Goal: Task Accomplishment & Management: Manage account settings

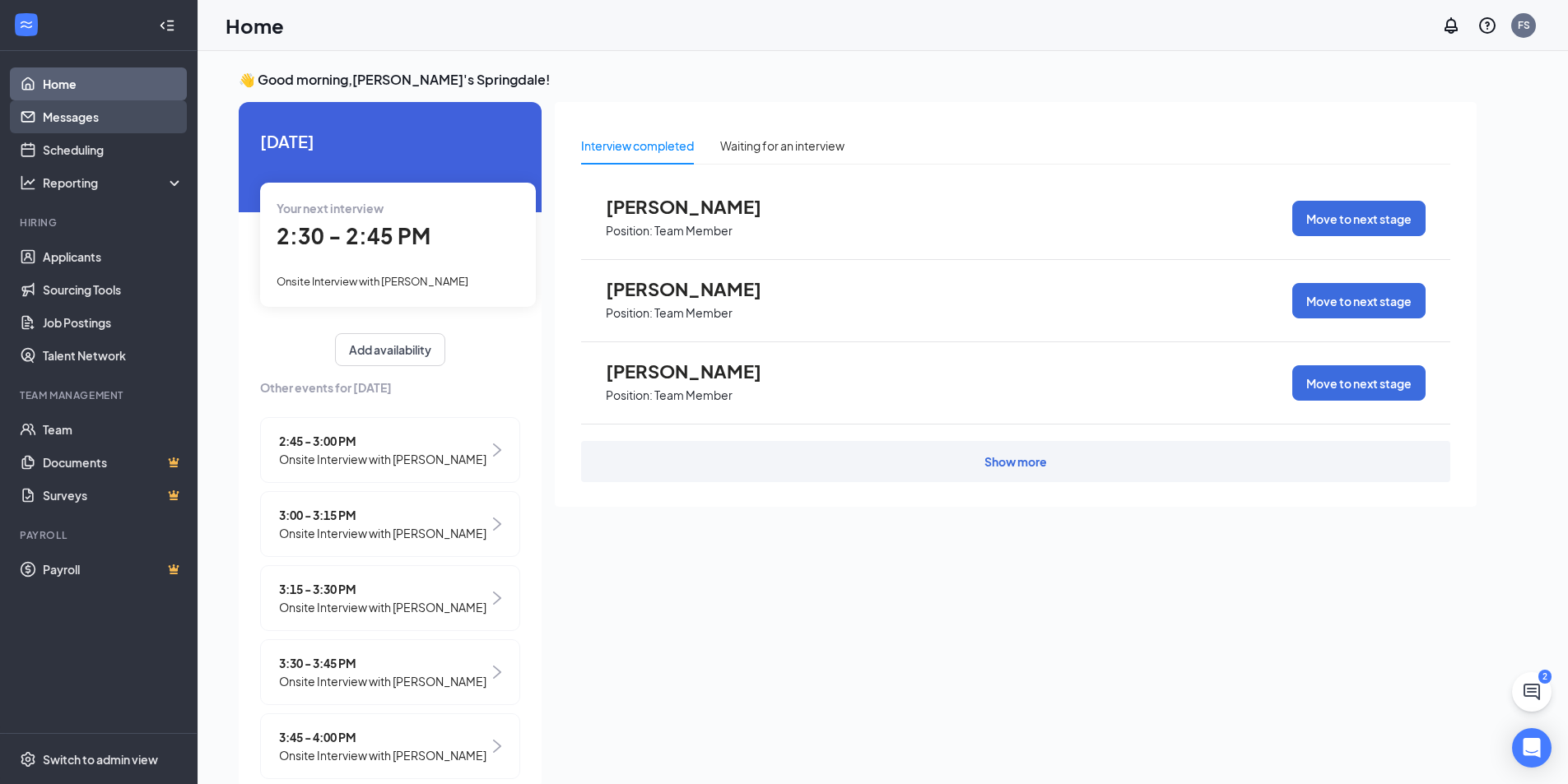
click at [66, 121] on link "Messages" at bounding box center [113, 117] width 140 height 33
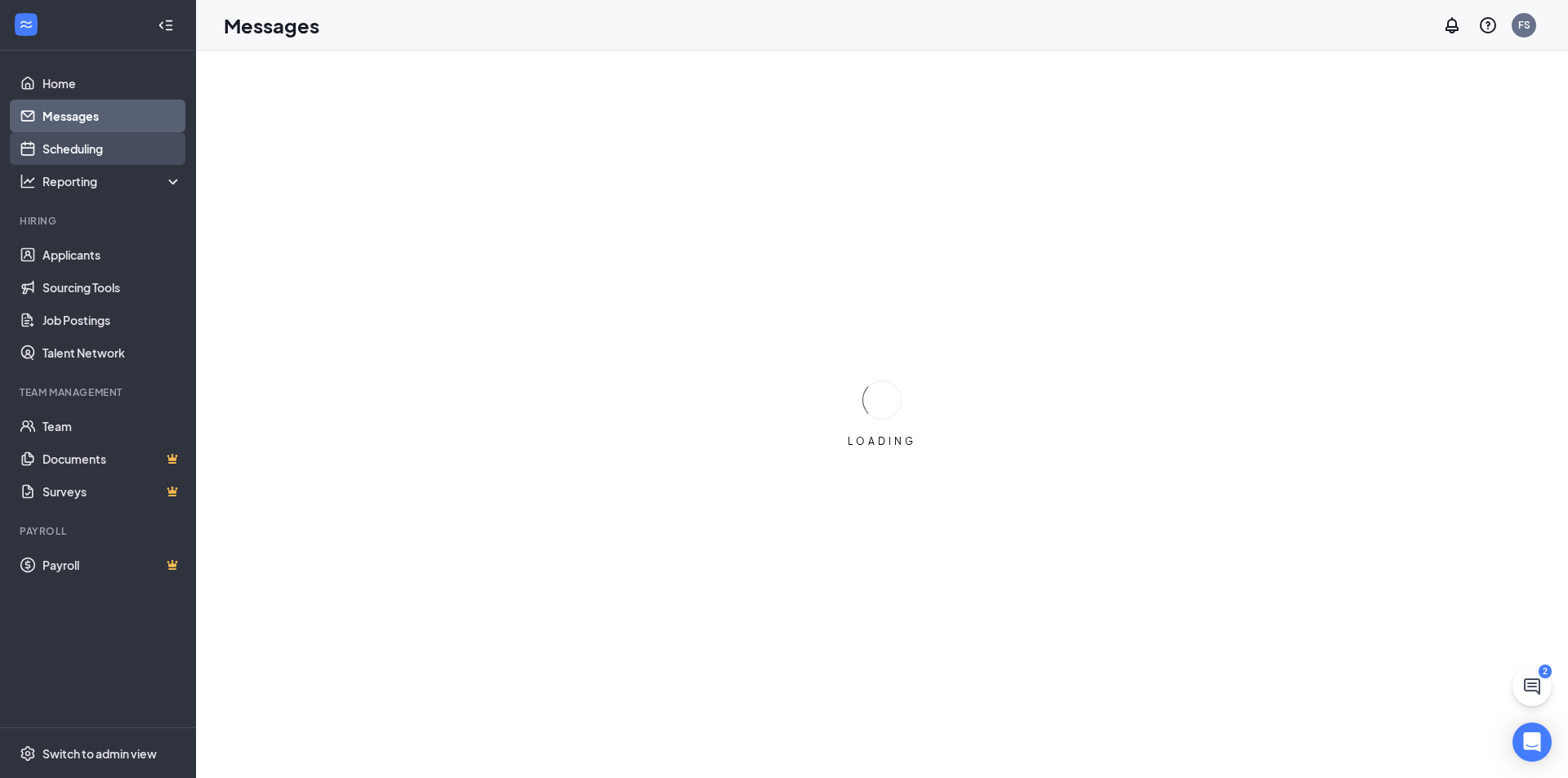
click at [73, 150] on link "Scheduling" at bounding box center [112, 149] width 139 height 33
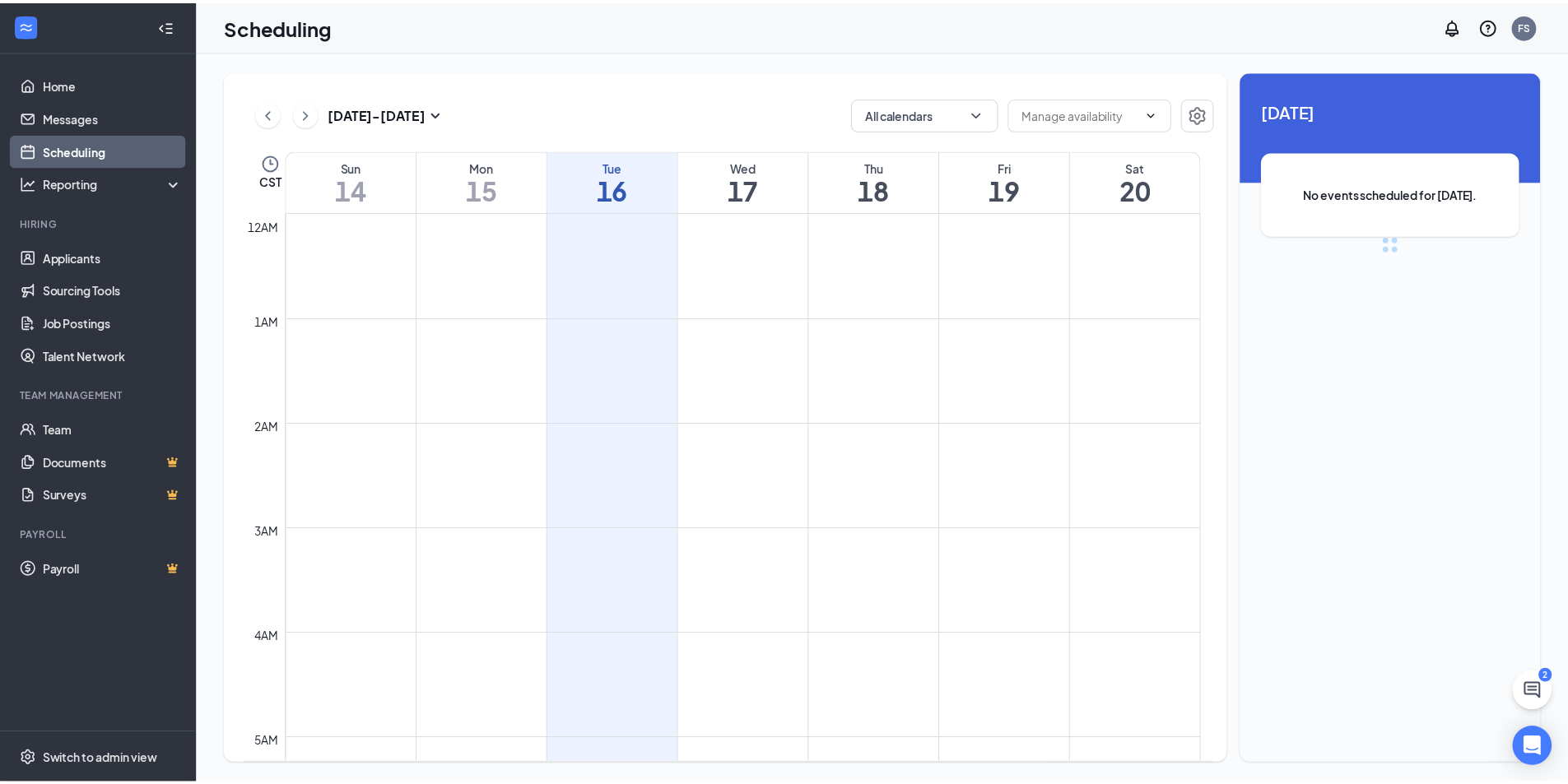
scroll to position [809, 0]
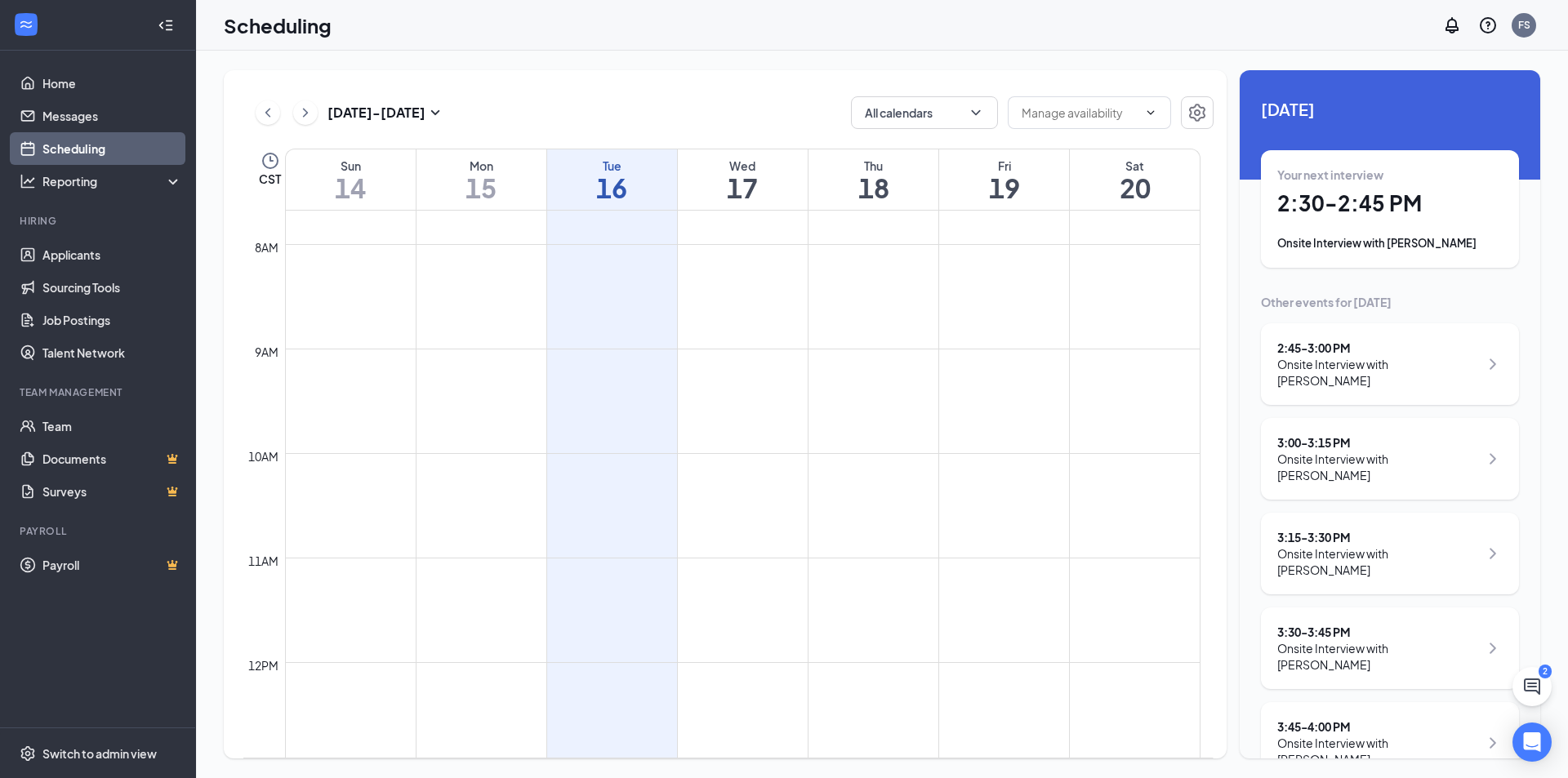
click at [749, 197] on h1 "17" at bounding box center [742, 187] width 130 height 28
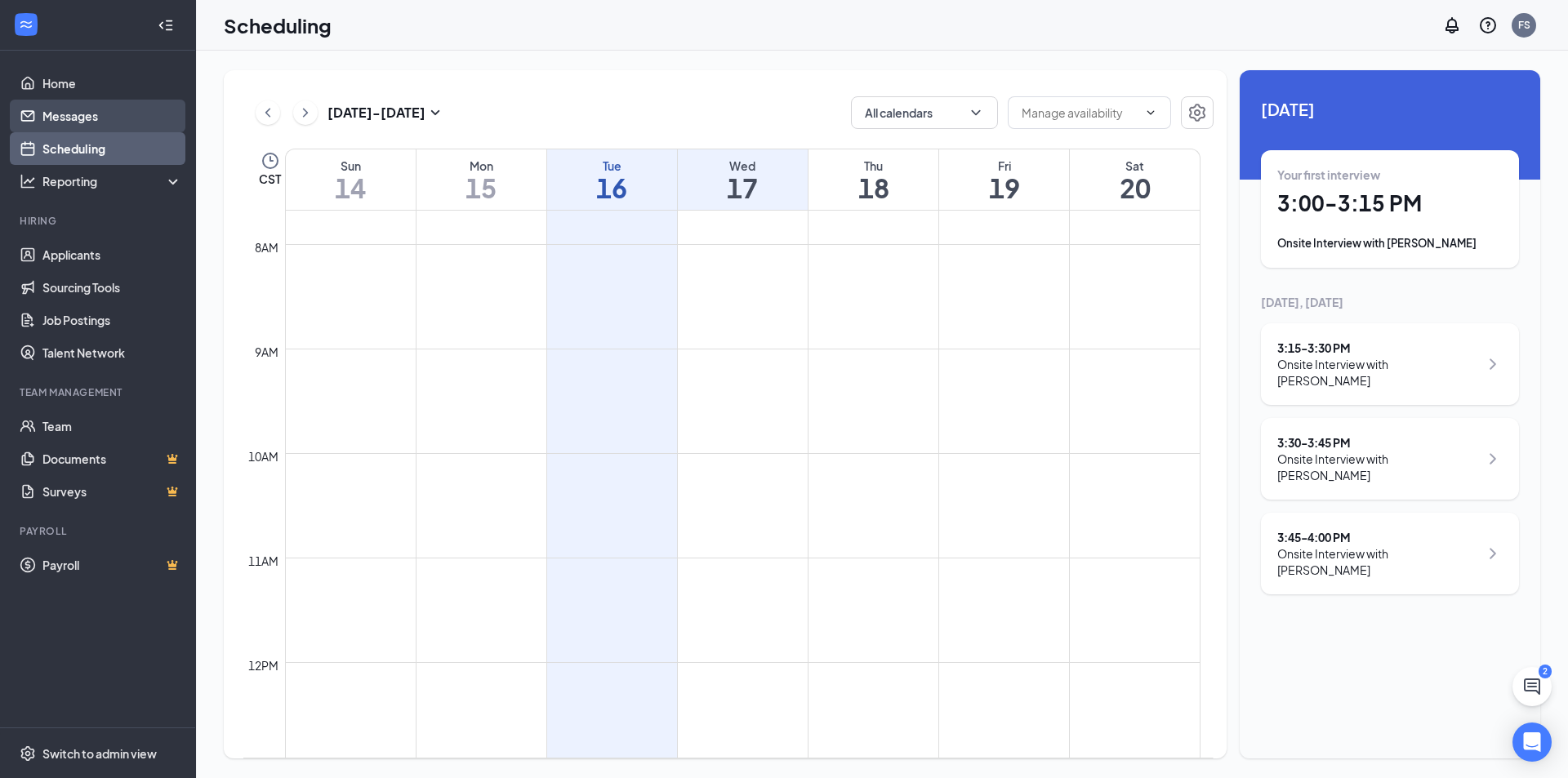
click at [92, 124] on link "Messages" at bounding box center [112, 116] width 139 height 33
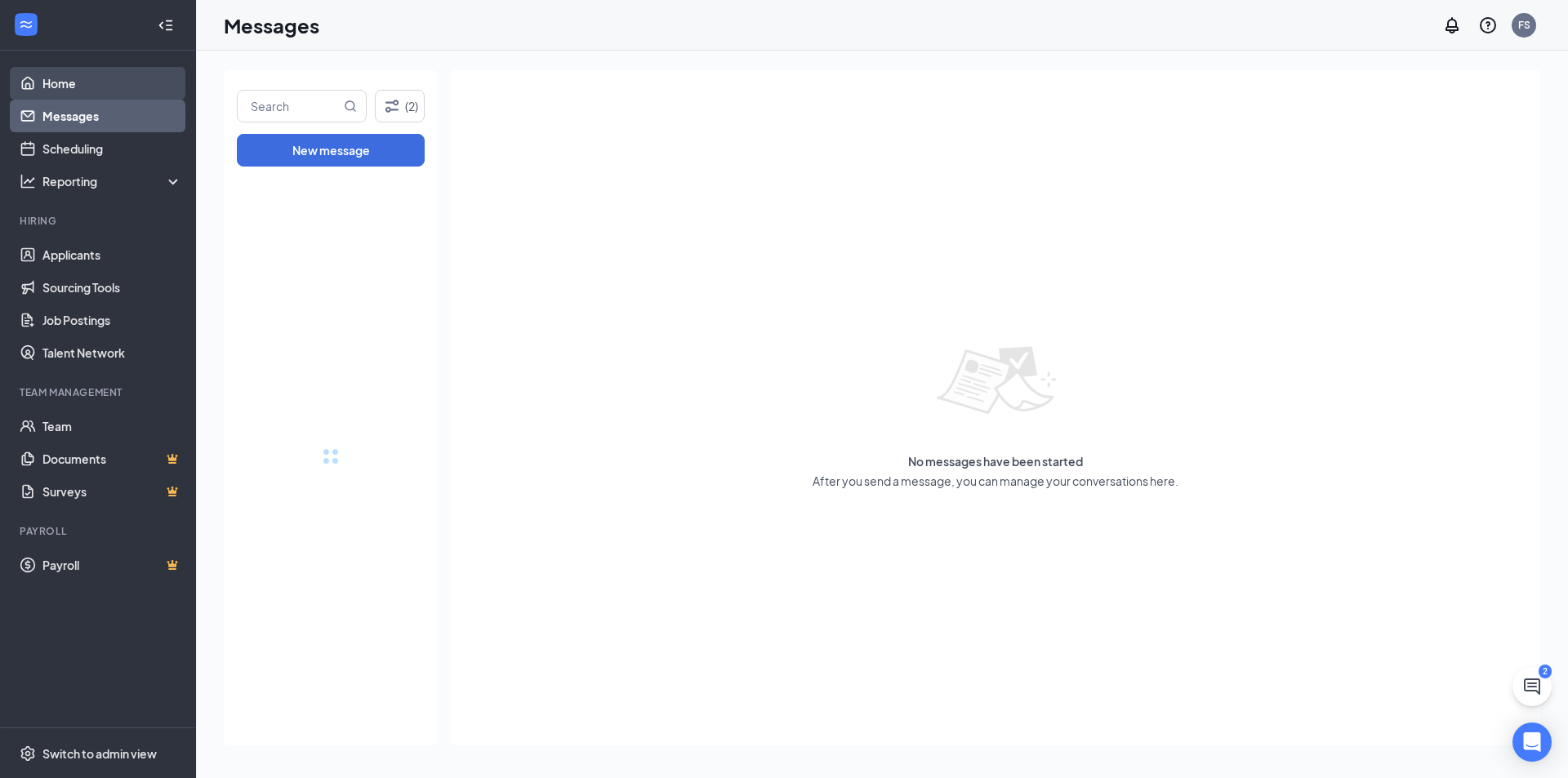
click at [89, 85] on link "Home" at bounding box center [112, 83] width 139 height 33
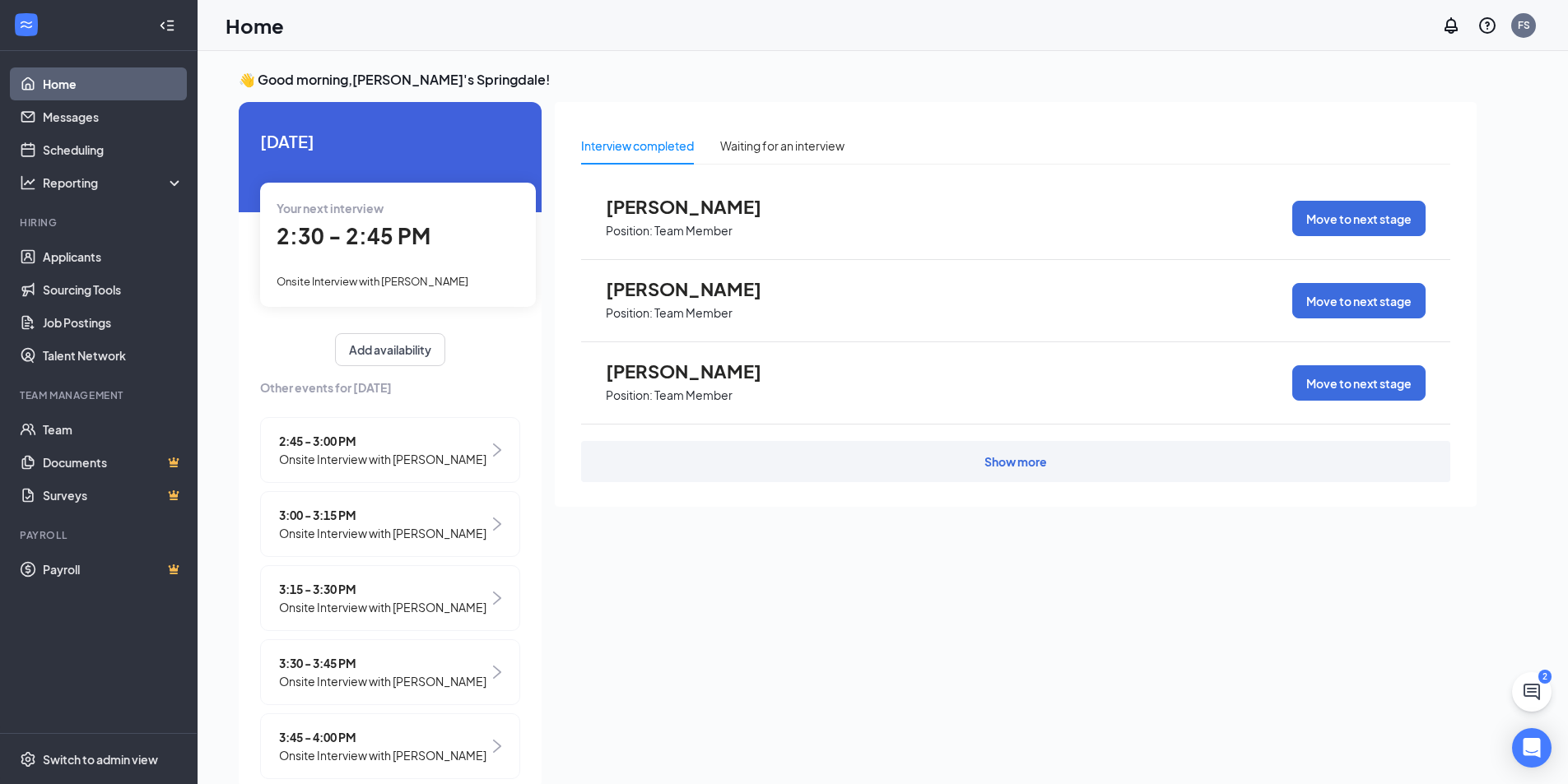
click at [374, 442] on span "2:45 - 3:00 PM" at bounding box center [382, 441] width 207 height 19
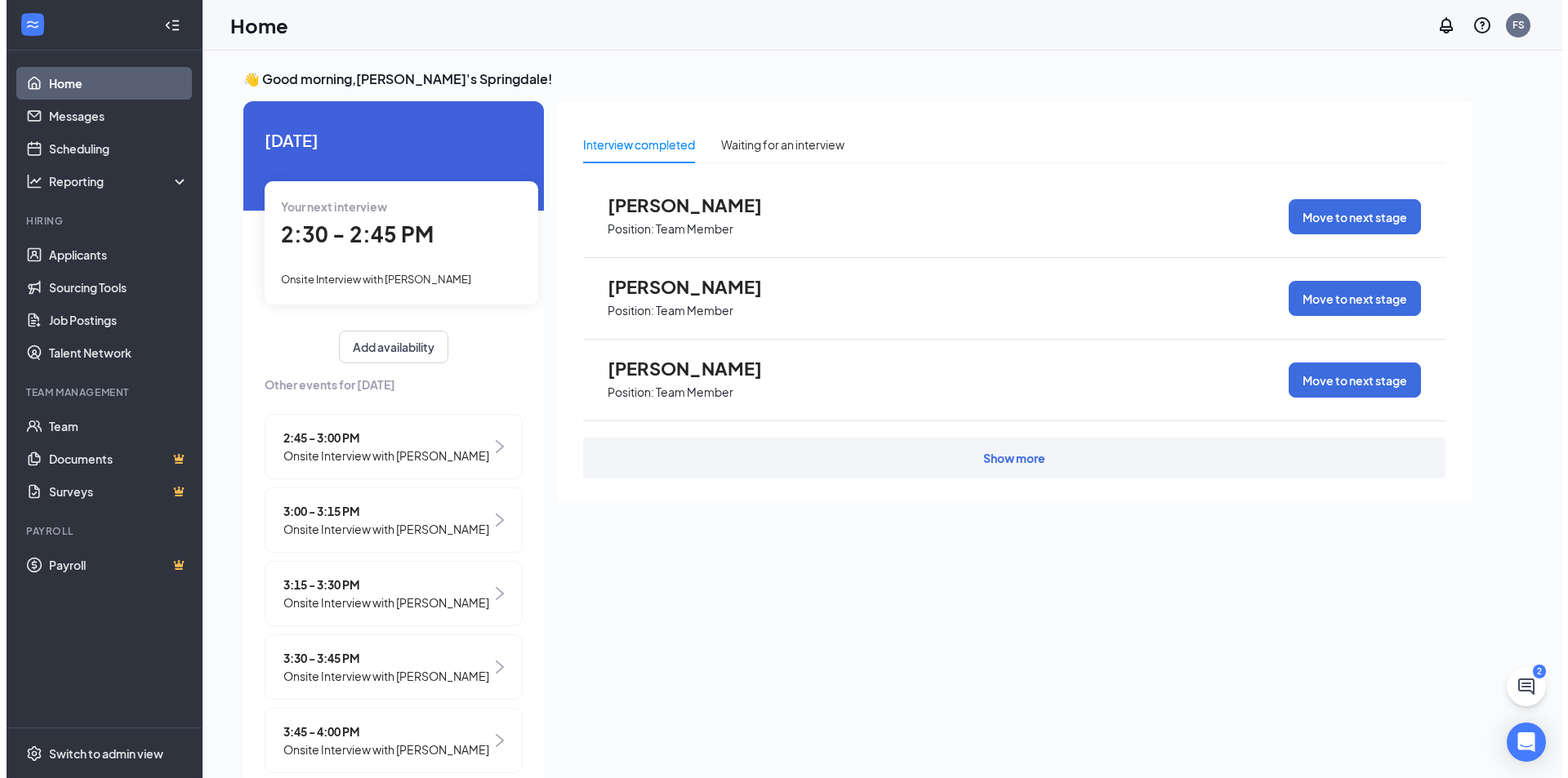
scroll to position [7, 0]
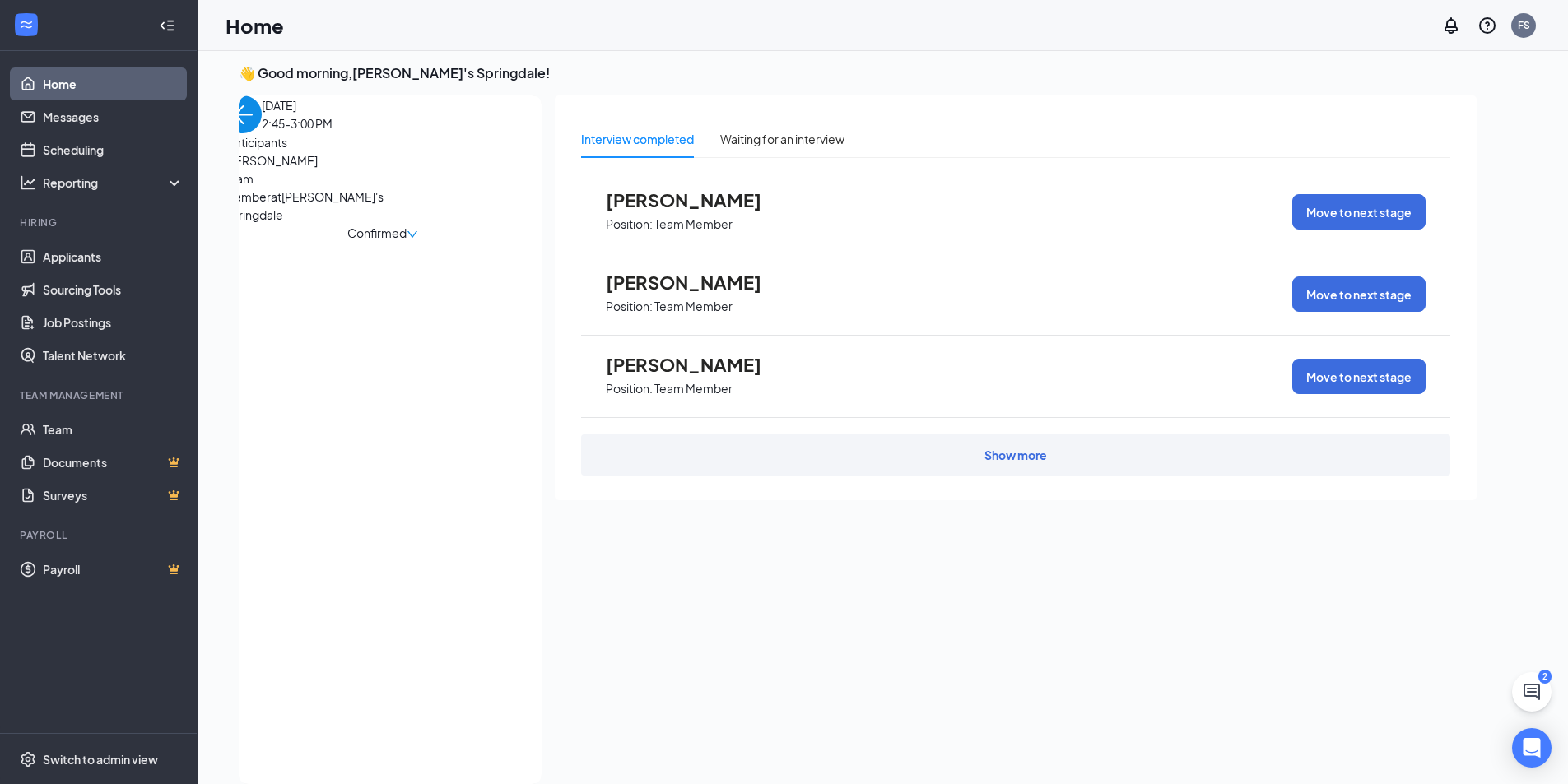
click at [319, 169] on span "[PERSON_NAME]" at bounding box center [310, 160] width 172 height 19
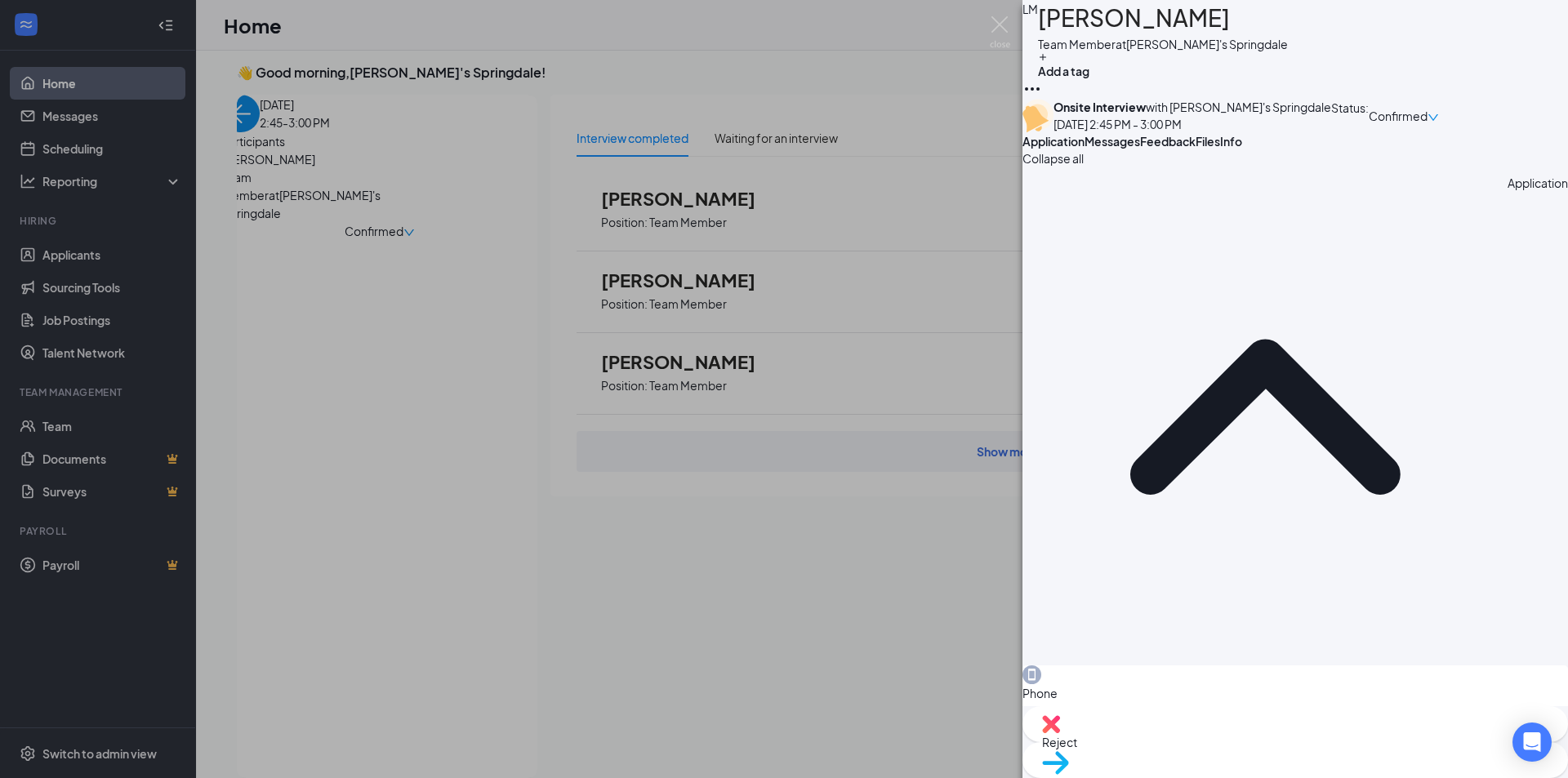
click at [1042, 79] on icon "Ellipses" at bounding box center [1032, 89] width 19 height 19
click at [1458, 61] on link "View full application" at bounding box center [1421, 52] width 105 height 18
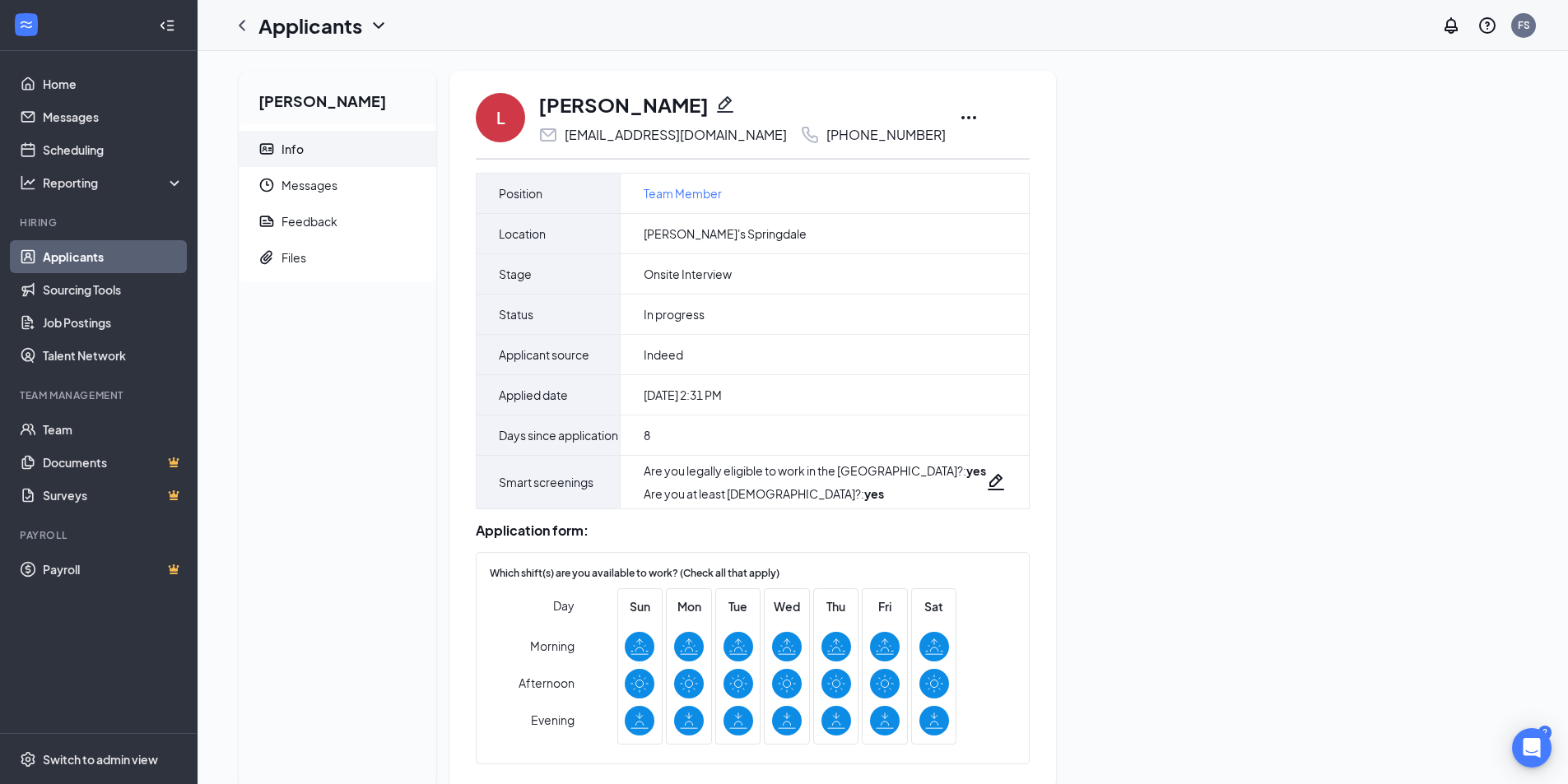
click at [958, 119] on icon "Ellipses" at bounding box center [968, 118] width 19 height 19
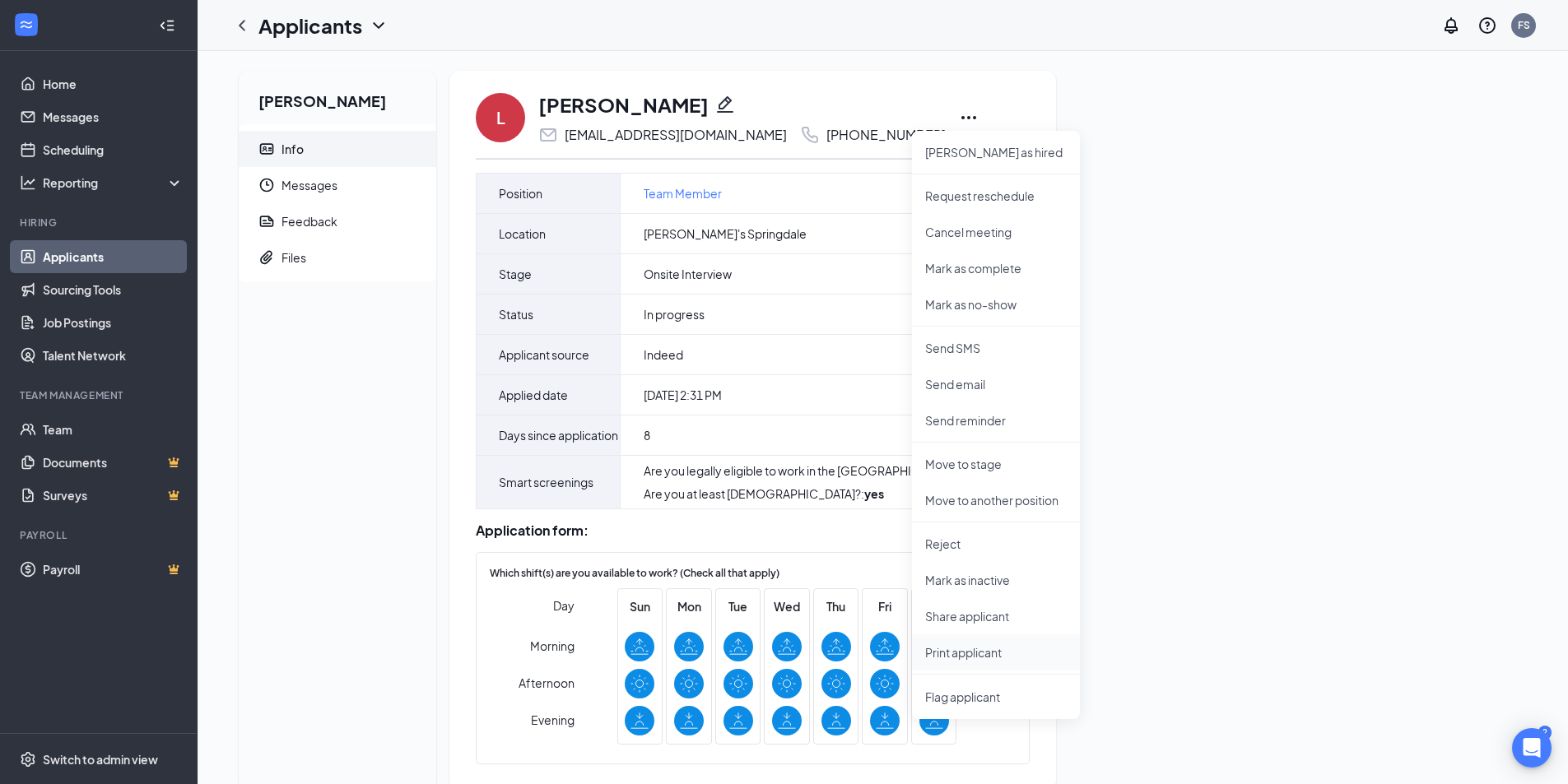
click at [978, 652] on p "Print applicant" at bounding box center [995, 653] width 141 height 17
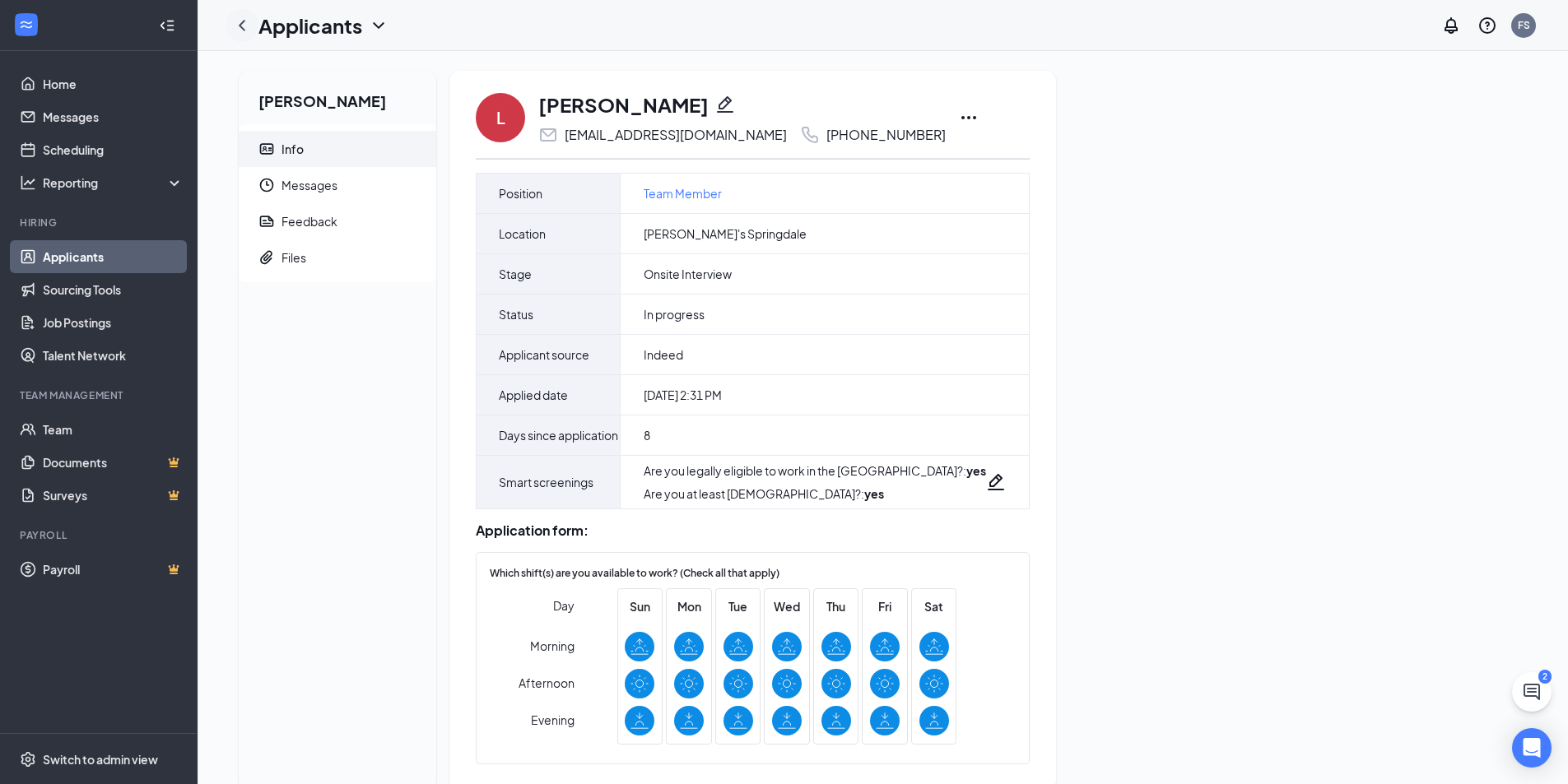
click at [243, 30] on icon "ChevronLeft" at bounding box center [242, 25] width 19 height 19
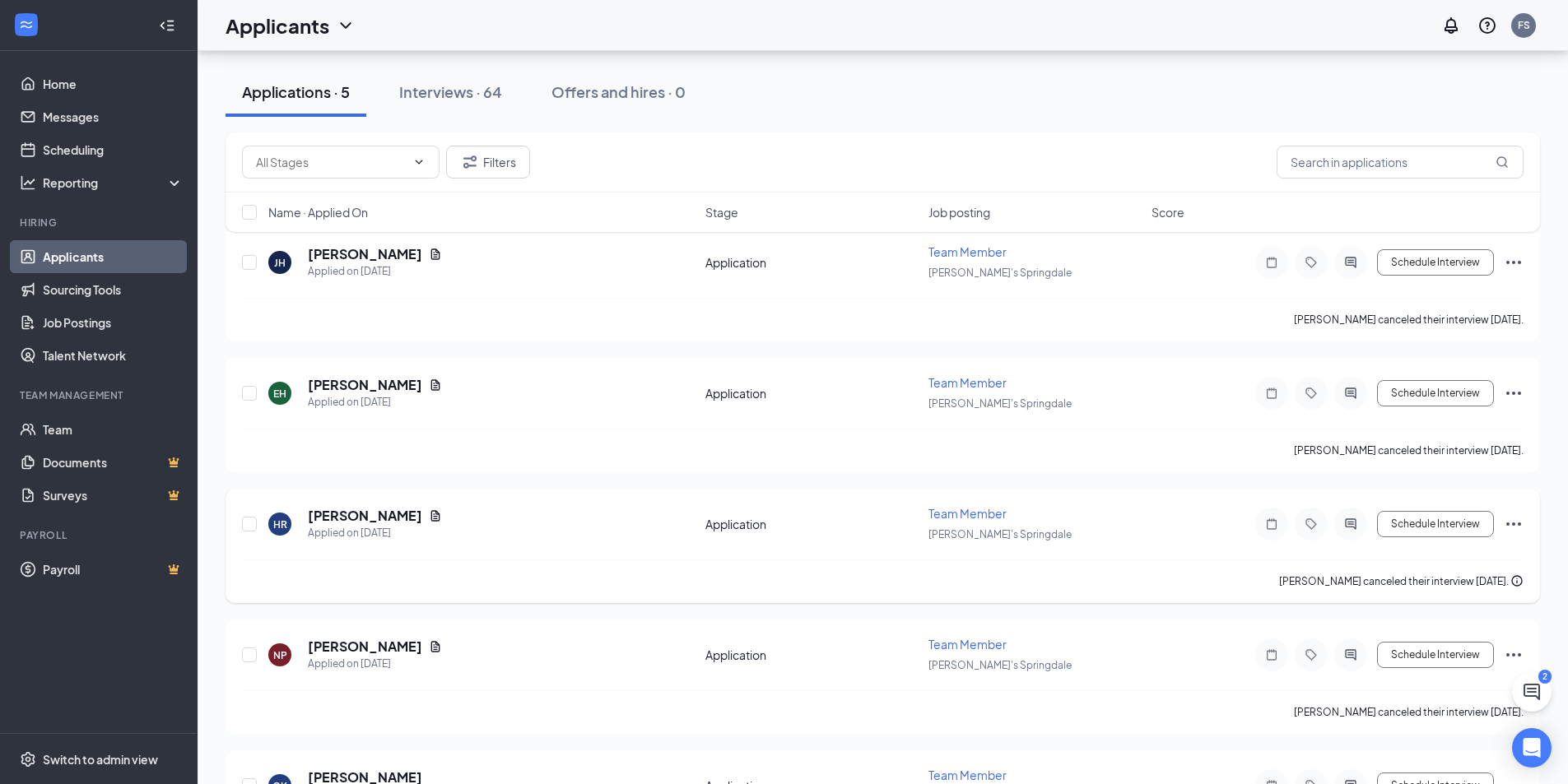
scroll to position [165, 0]
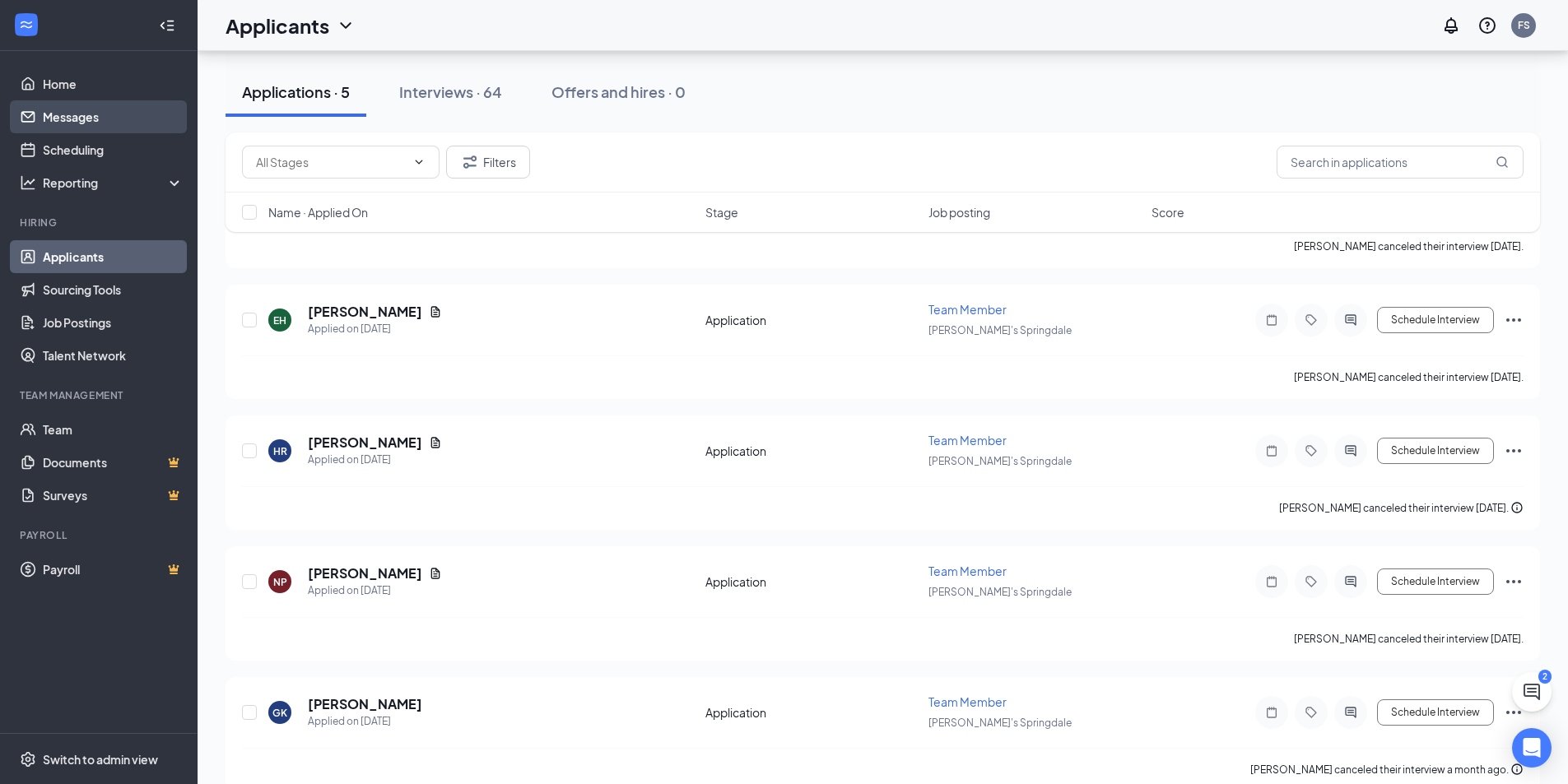
click at [67, 123] on link "Messages" at bounding box center [113, 117] width 140 height 33
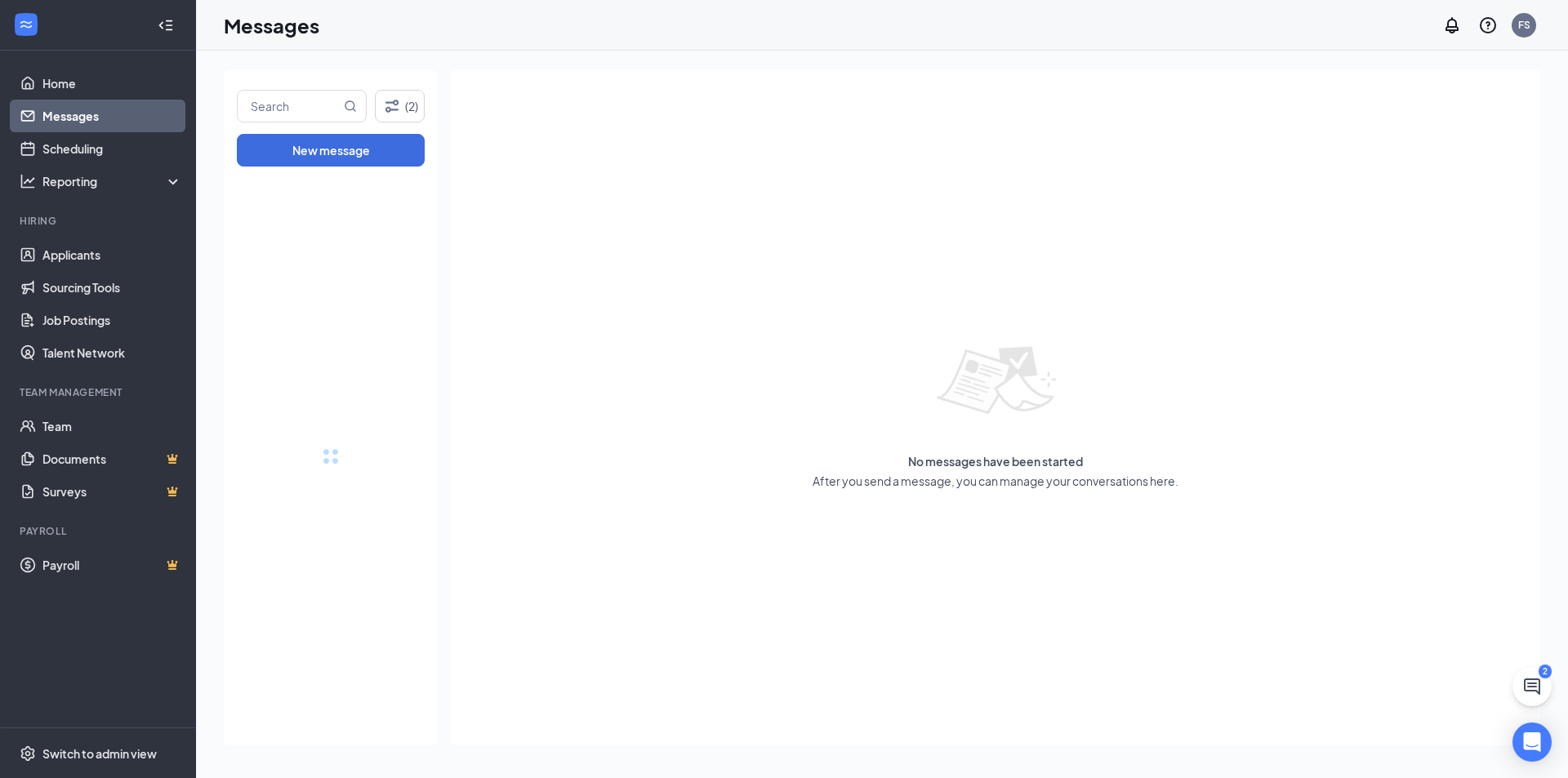
click at [76, 92] on link "Home" at bounding box center [112, 83] width 139 height 33
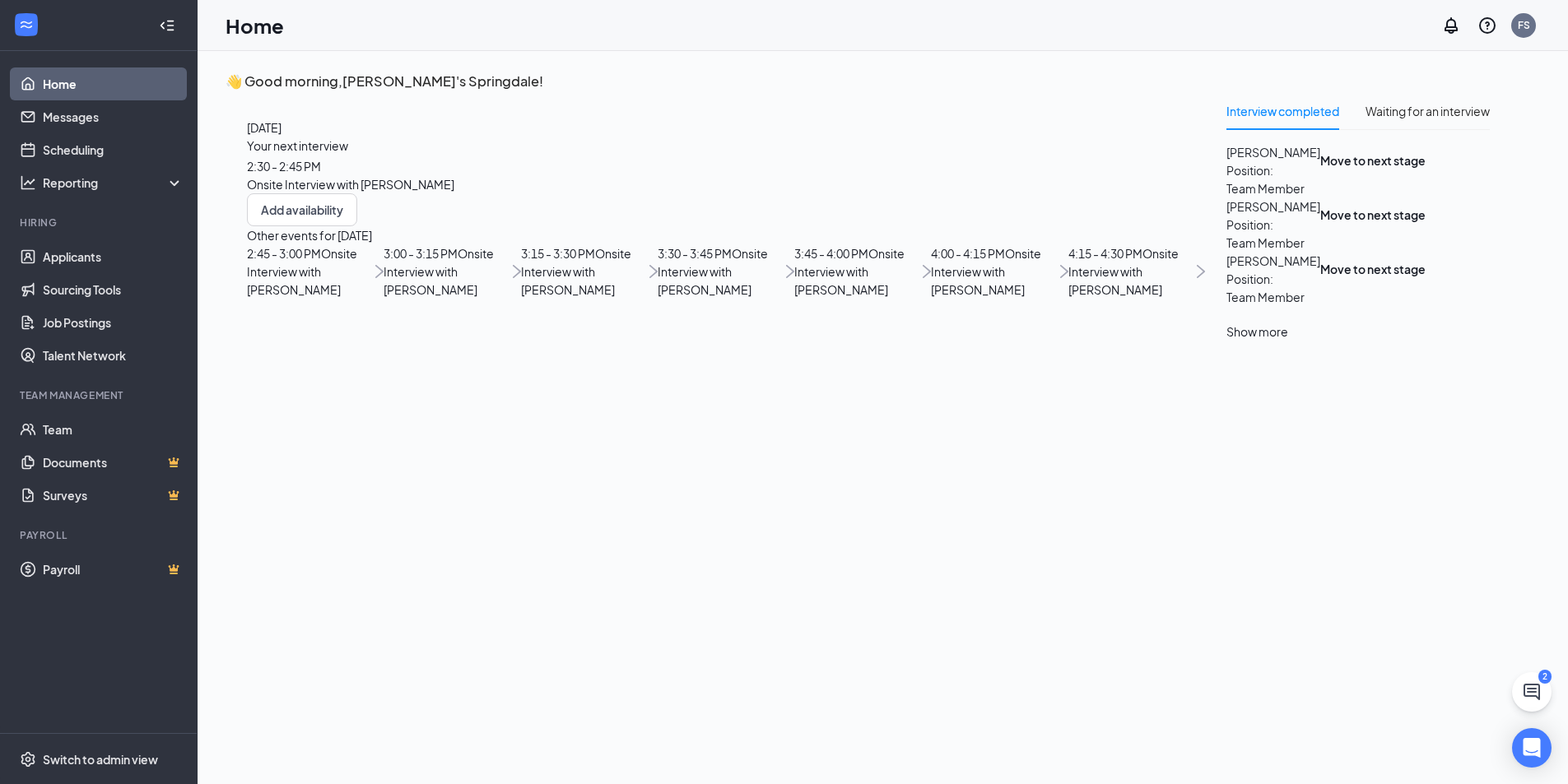
click at [321, 173] on span "2:30 - 2:45 PM" at bounding box center [284, 166] width 74 height 15
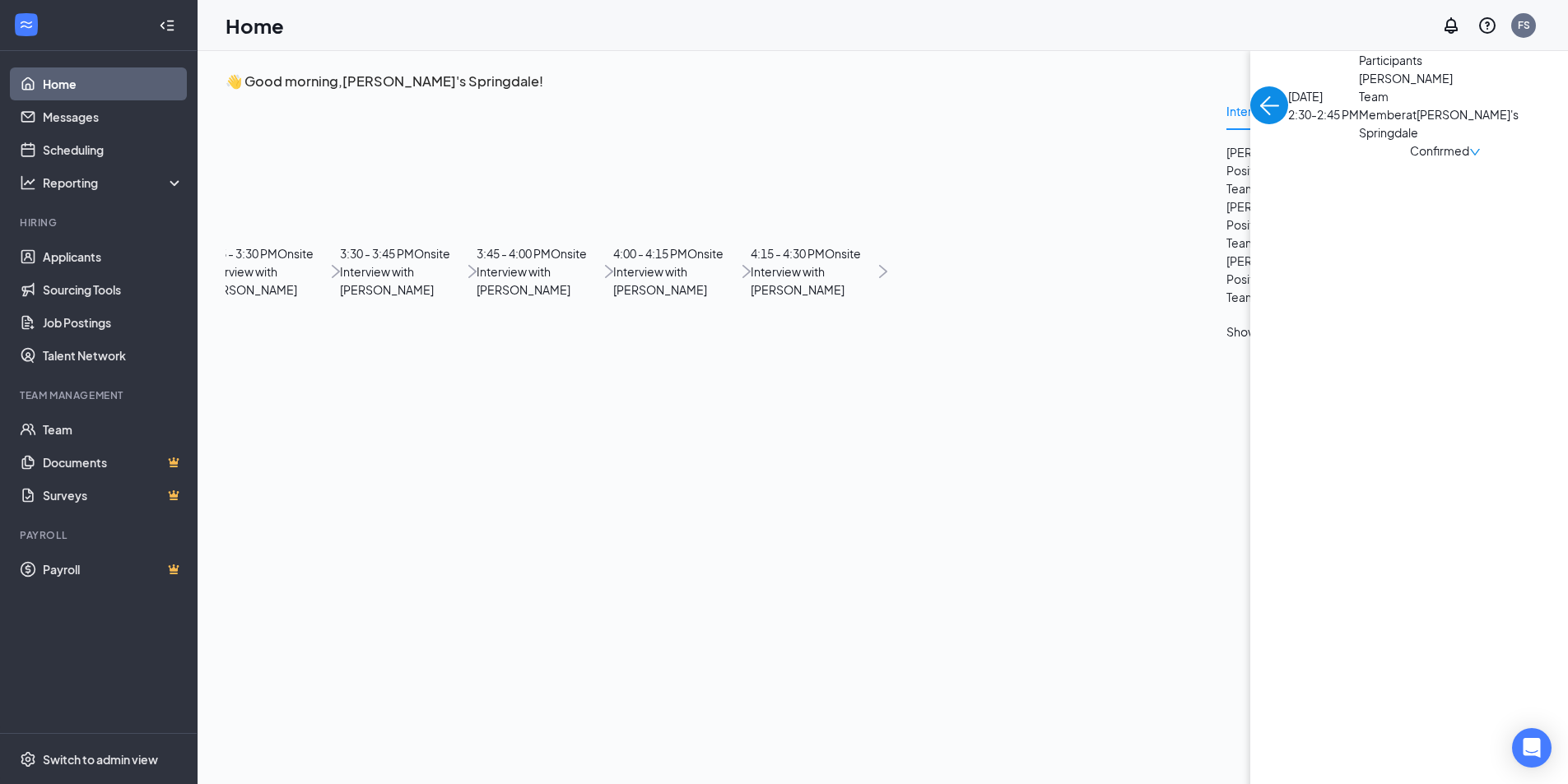
scroll to position [7, 0]
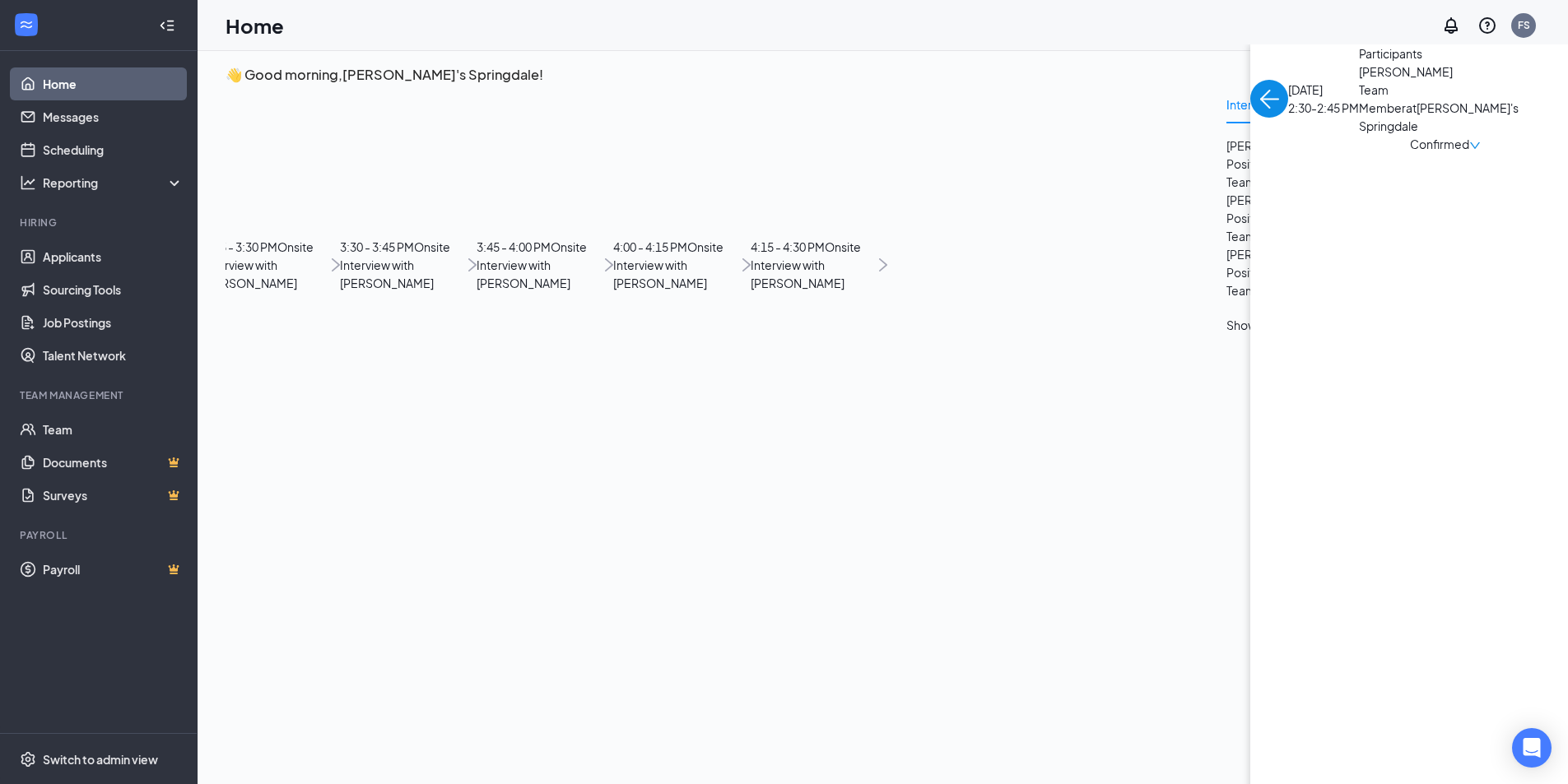
click at [1359, 81] on span "[PERSON_NAME]" at bounding box center [1444, 71] width 172 height 19
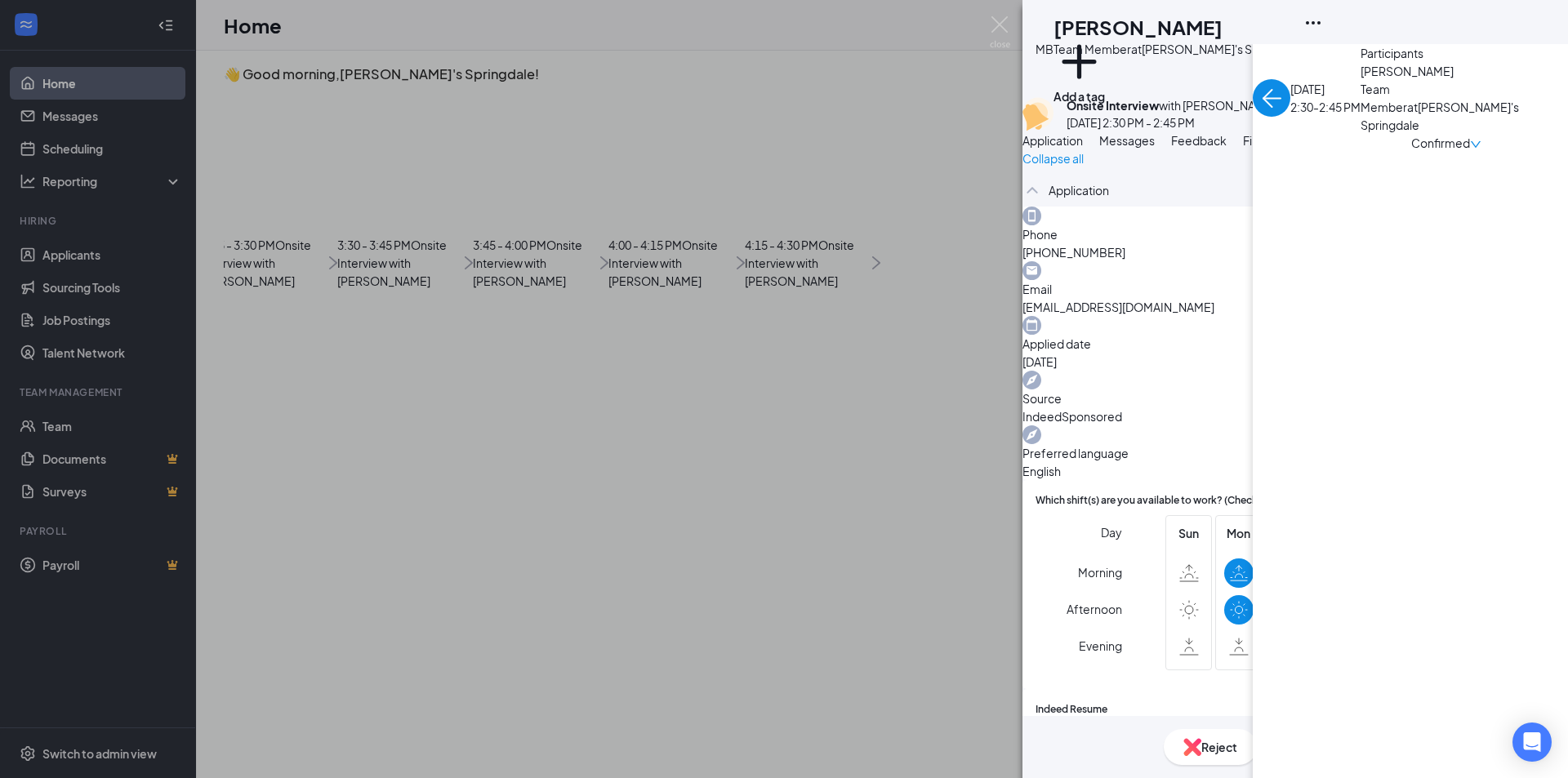
click at [351, 328] on div "MB [PERSON_NAME] Team Member at [PERSON_NAME]'s Springdale Add a tag Onsite Int…" at bounding box center [784, 389] width 1568 height 778
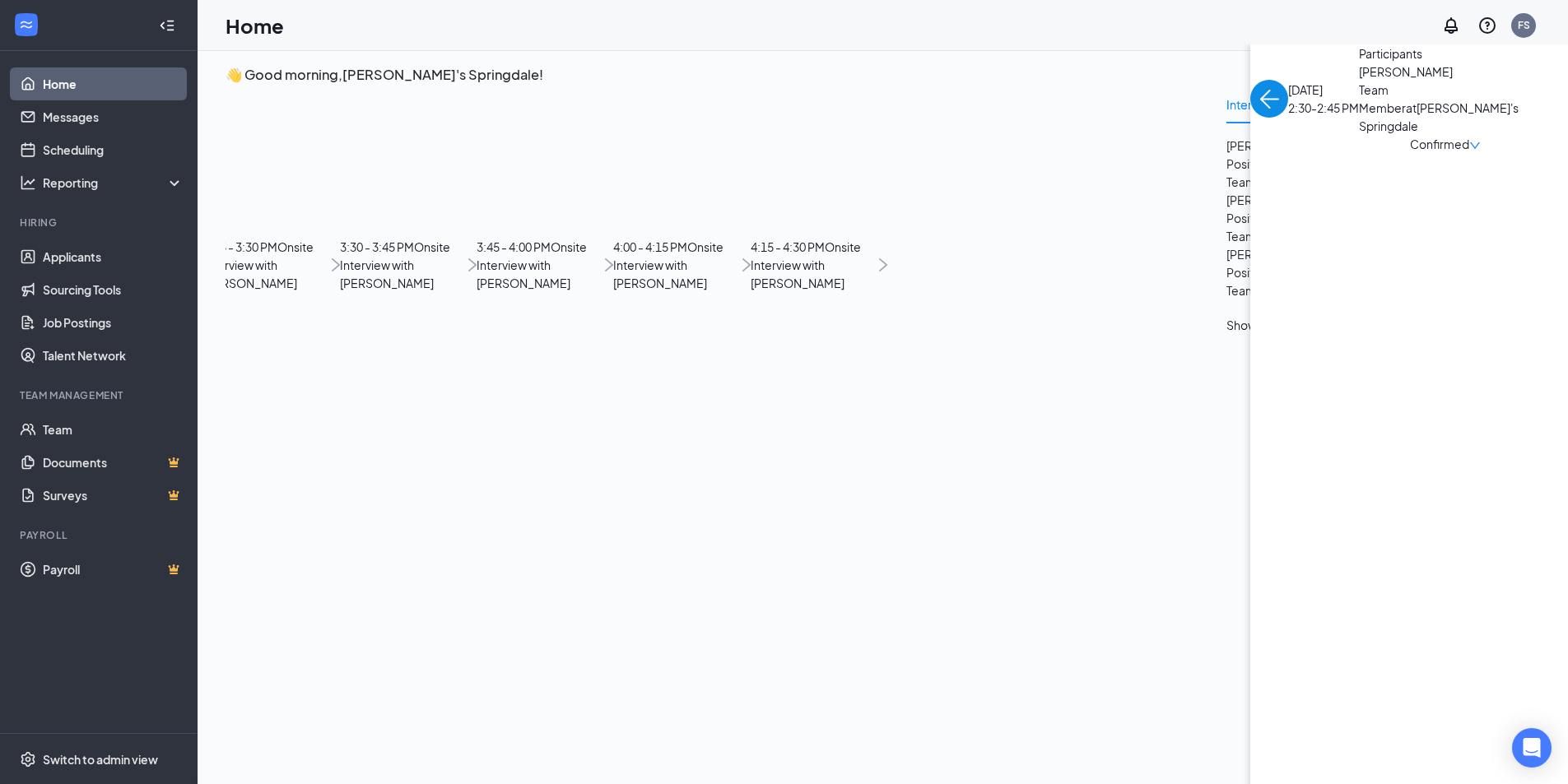
click at [1251, 118] on img "back-button" at bounding box center [1269, 98] width 38 height 38
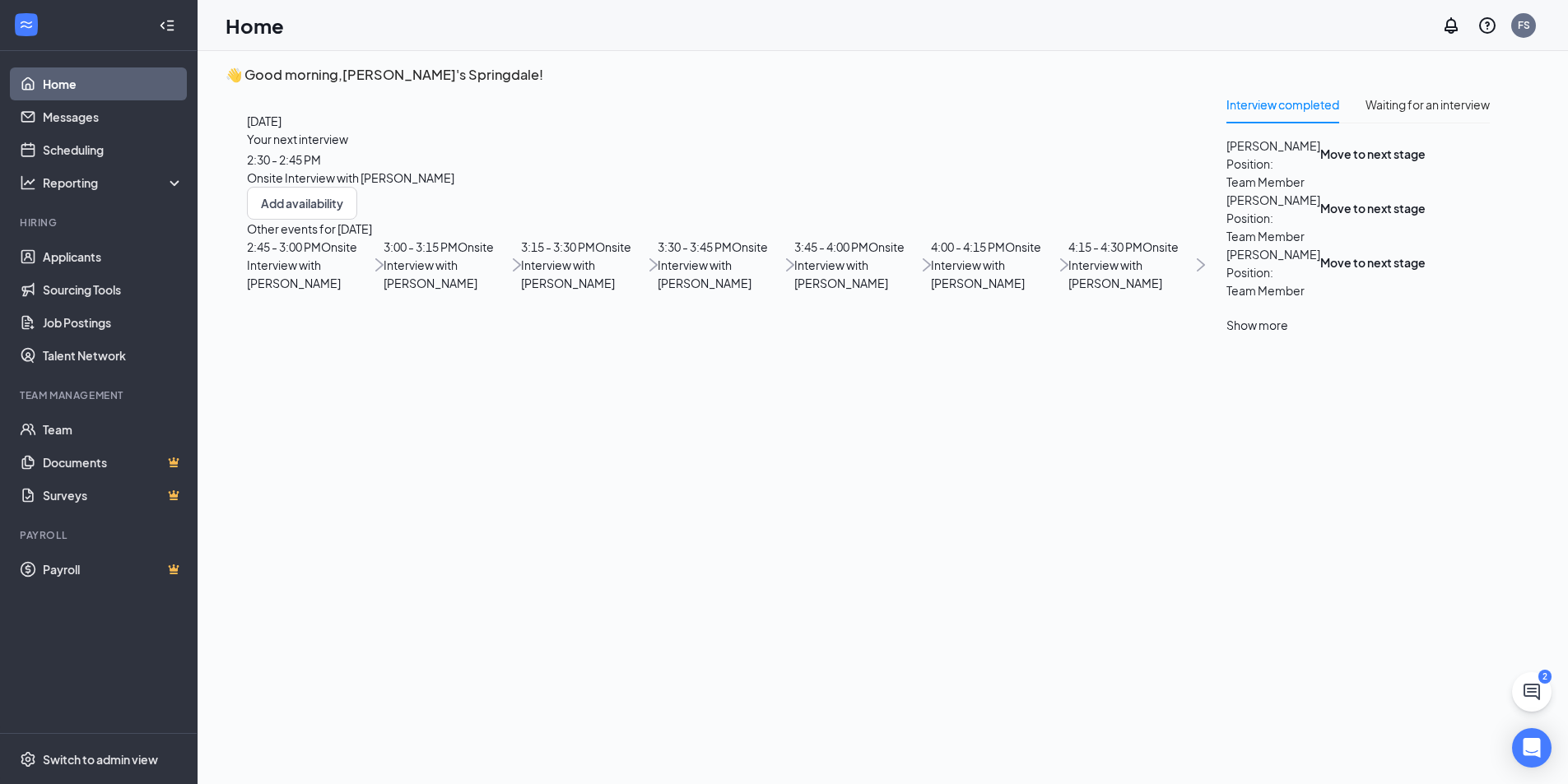
scroll to position [165, 0]
click at [394, 290] on span "Onsite Interview with [PERSON_NAME]" at bounding box center [438, 265] width 110 height 51
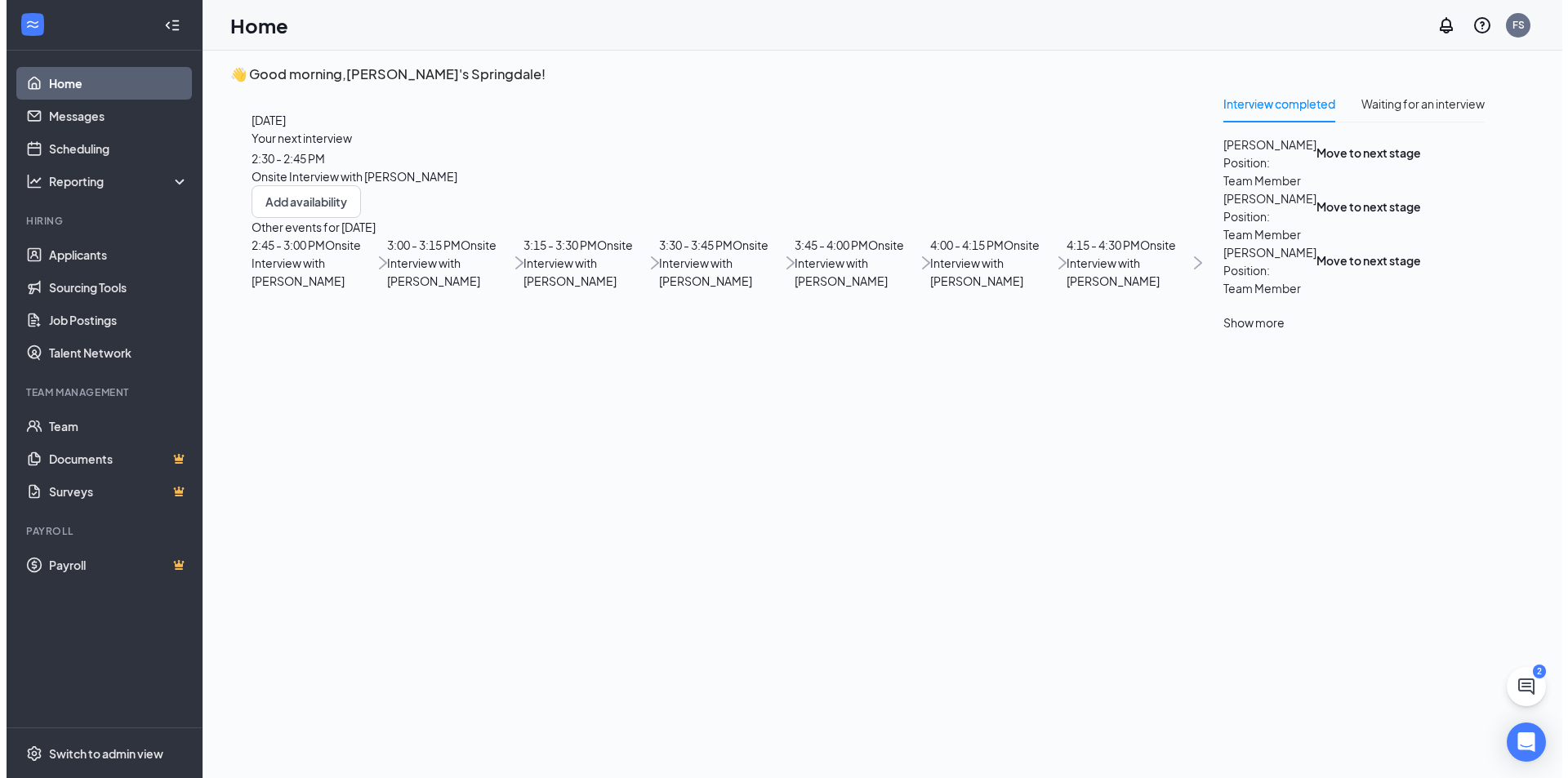
scroll to position [0, 0]
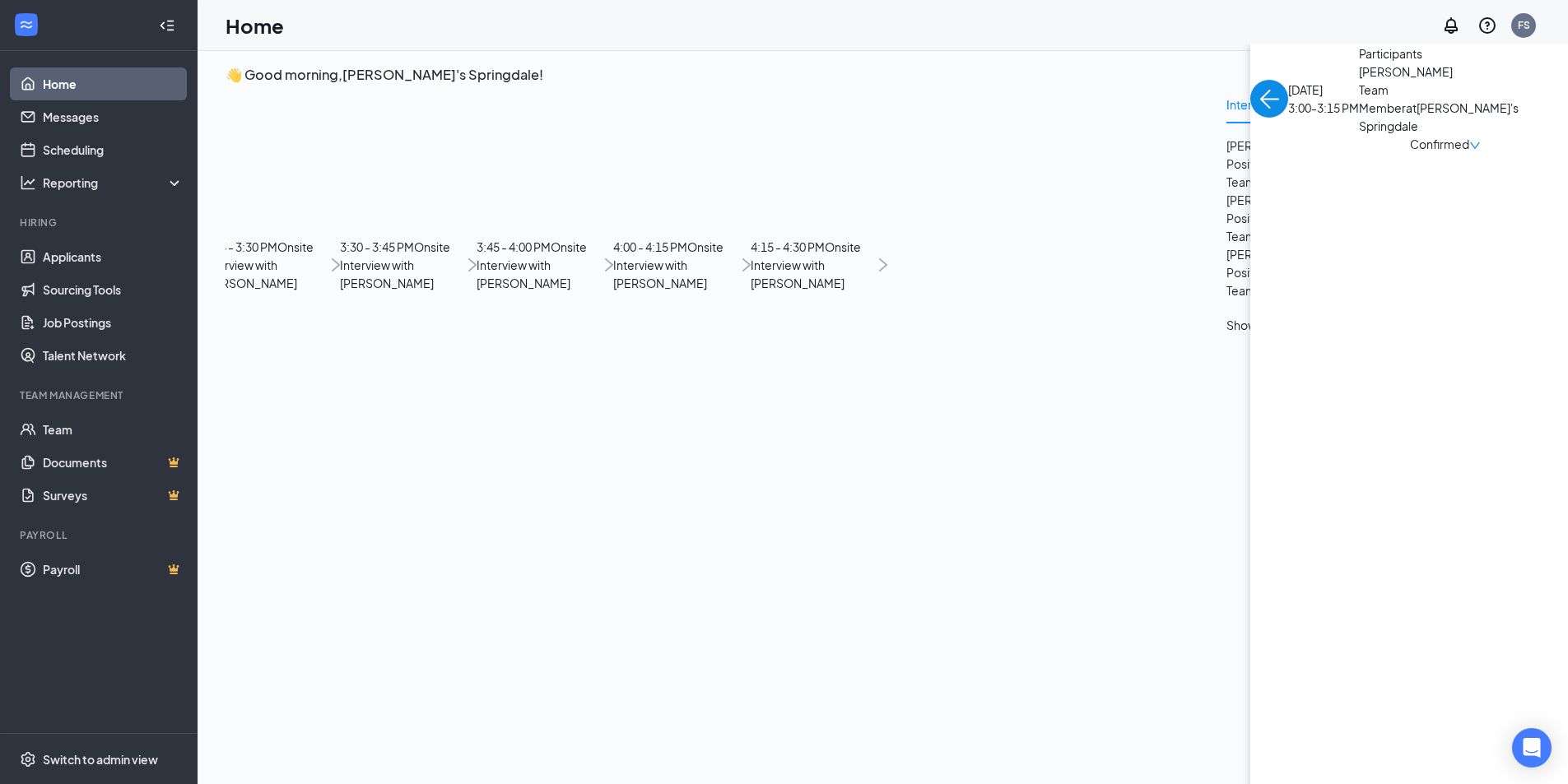
click at [1359, 135] on span "Team Member at [PERSON_NAME]'s [GEOGRAPHIC_DATA]" at bounding box center [1444, 108] width 172 height 55
click at [1359, 81] on span "[PERSON_NAME]" at bounding box center [1444, 71] width 172 height 19
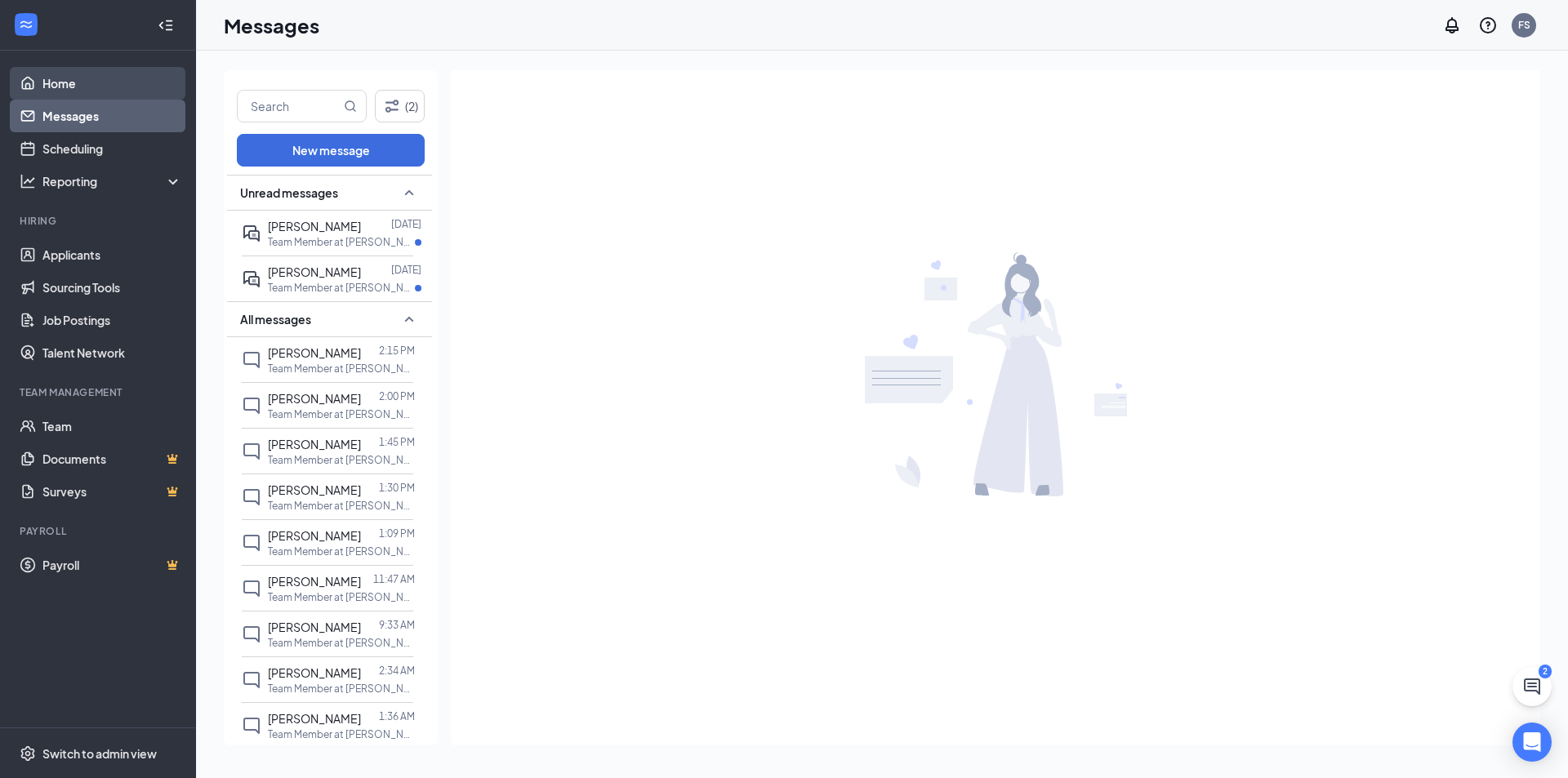
click at [91, 89] on link "Home" at bounding box center [112, 83] width 139 height 33
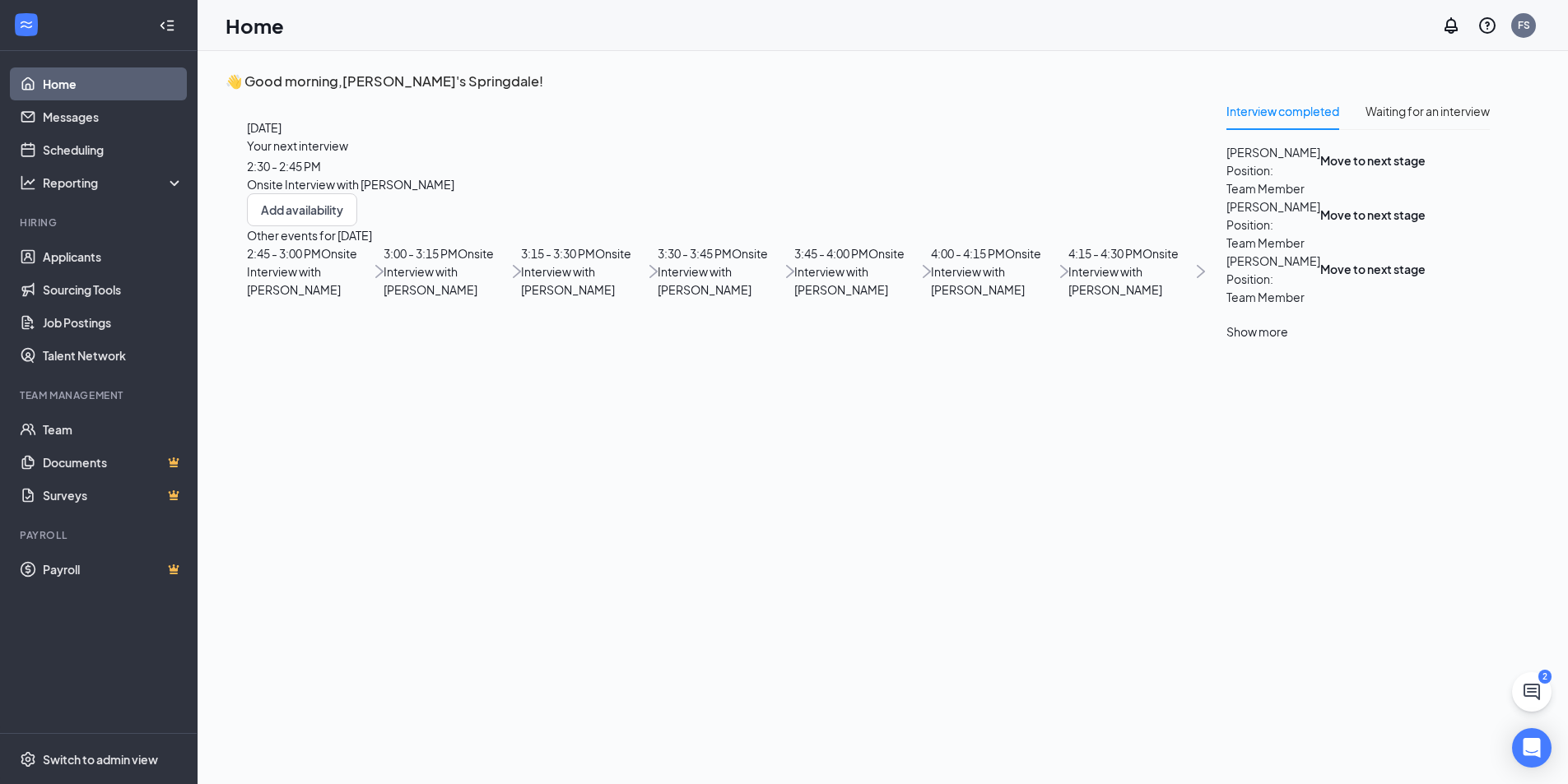
scroll to position [226, 0]
click at [521, 261] on span "3:15 - 3:30 PM" at bounding box center [558, 253] width 74 height 15
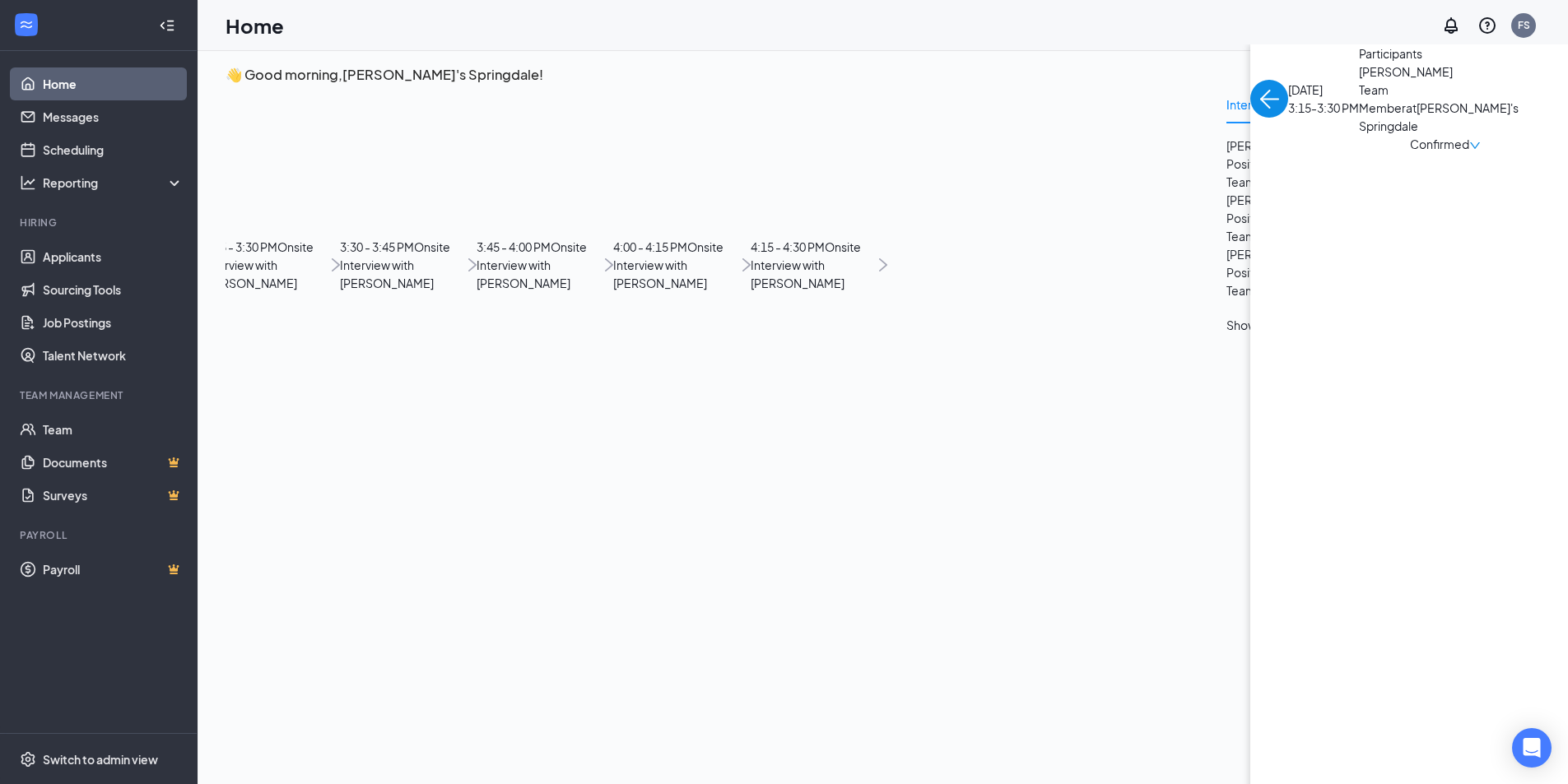
click at [1359, 81] on span "[PERSON_NAME]" at bounding box center [1444, 71] width 172 height 19
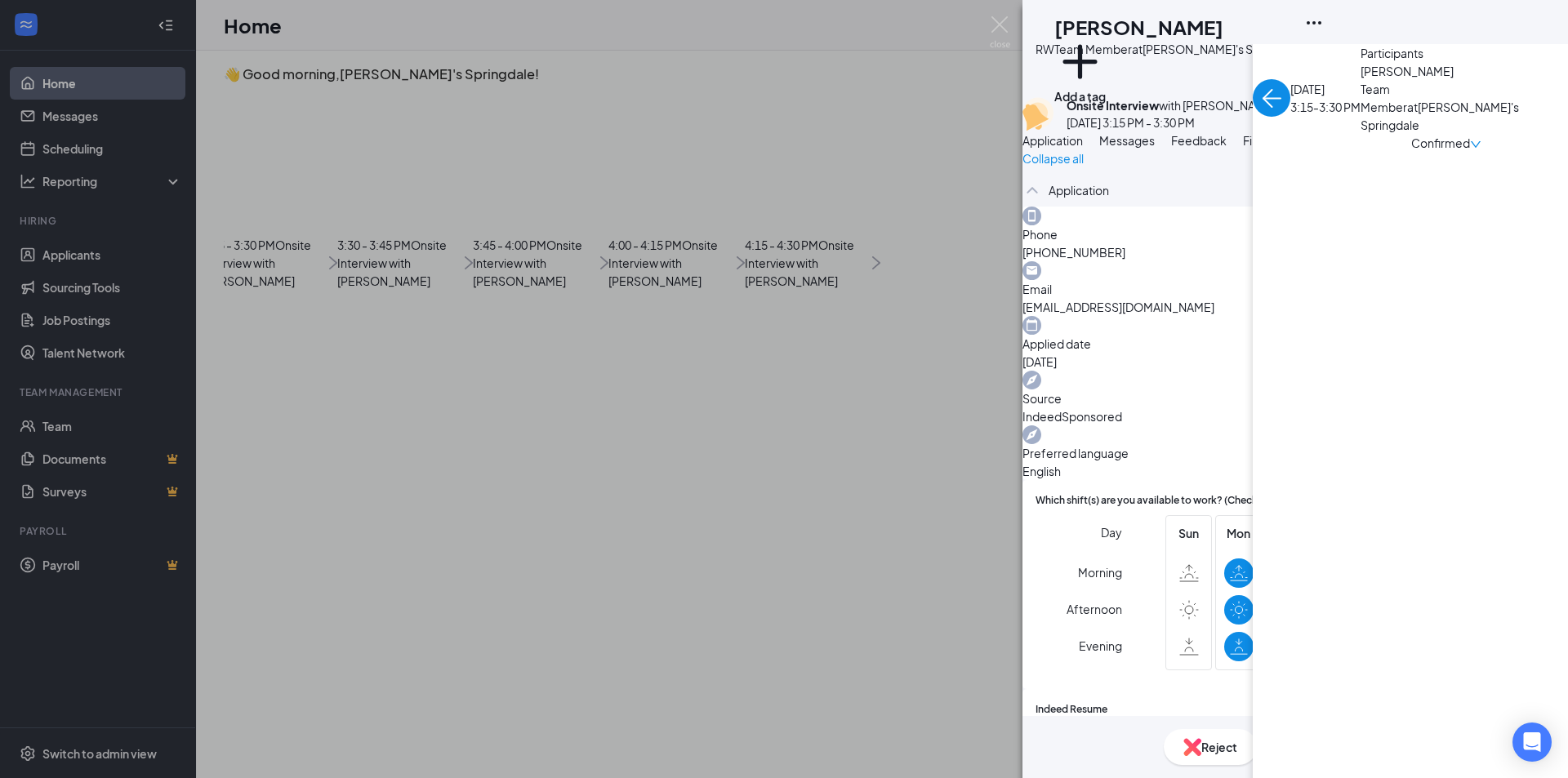
click at [341, 36] on div "RW [PERSON_NAME] Team Member at [PERSON_NAME]'s Springdale Add a tag Onsite Int…" at bounding box center [784, 389] width 1568 height 778
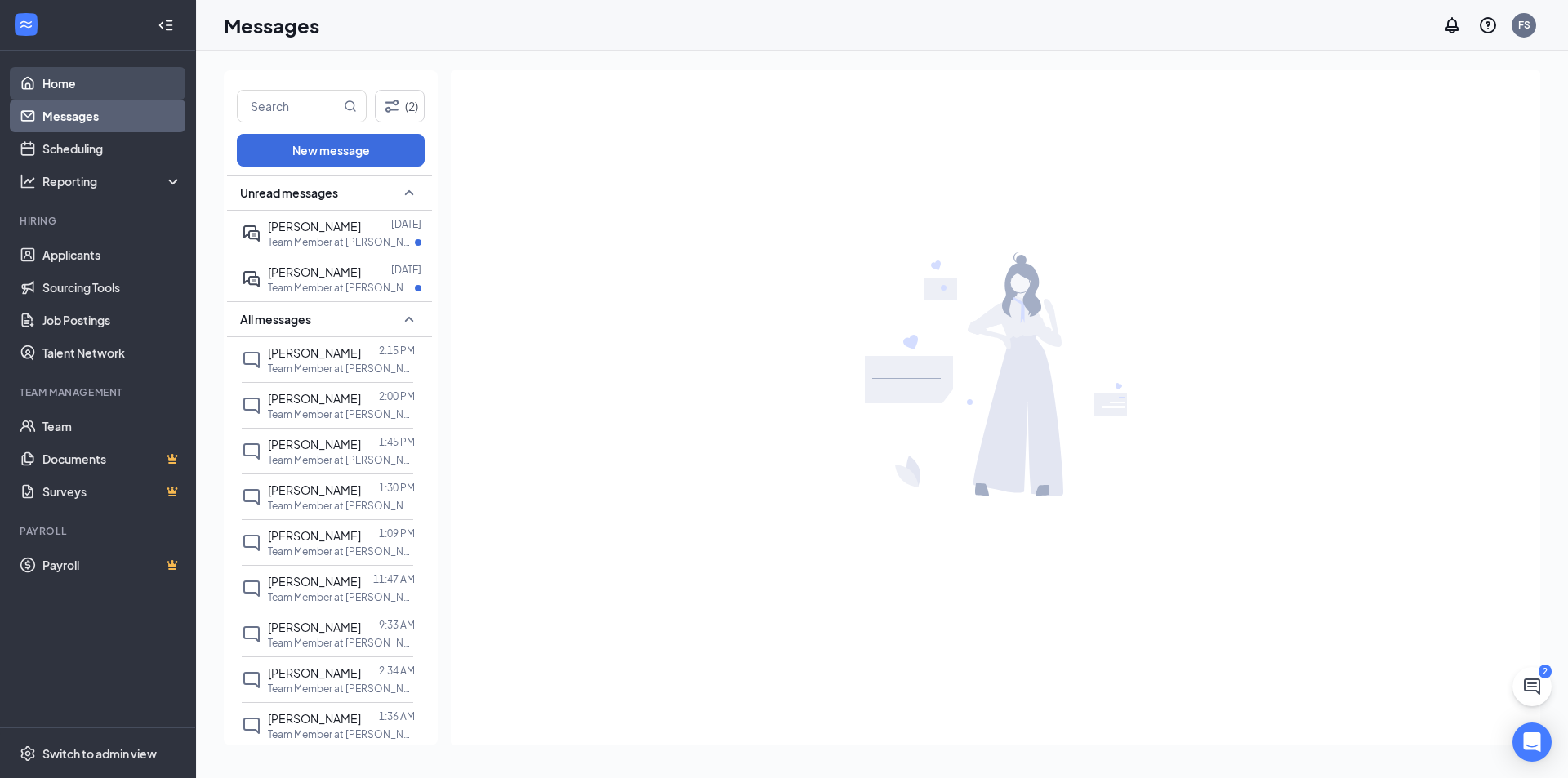
click at [102, 92] on link "Home" at bounding box center [112, 83] width 139 height 33
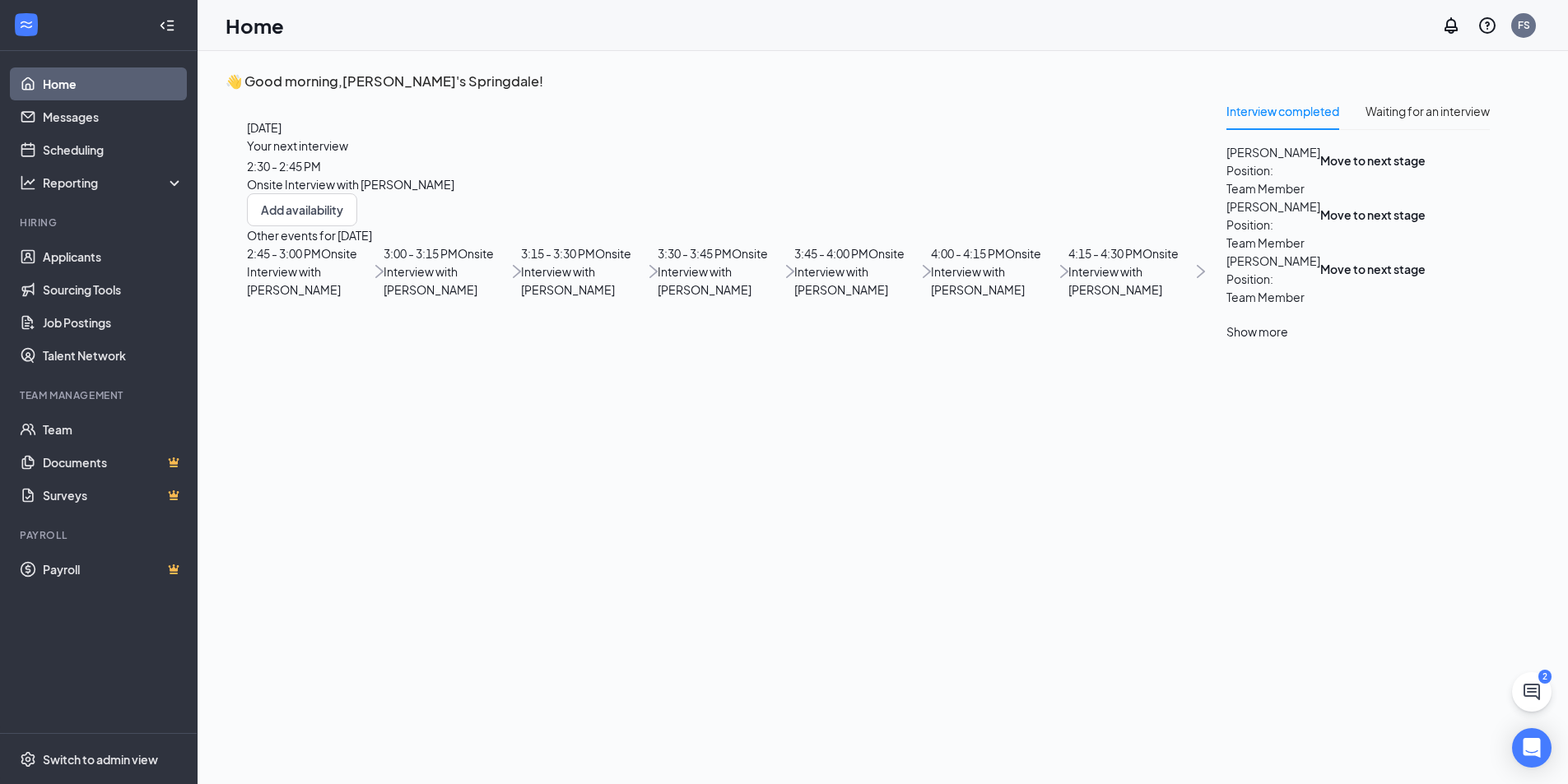
scroll to position [226, 0]
click at [657, 297] on span "Onsite Interview with [PERSON_NAME]" at bounding box center [712, 272] width 110 height 51
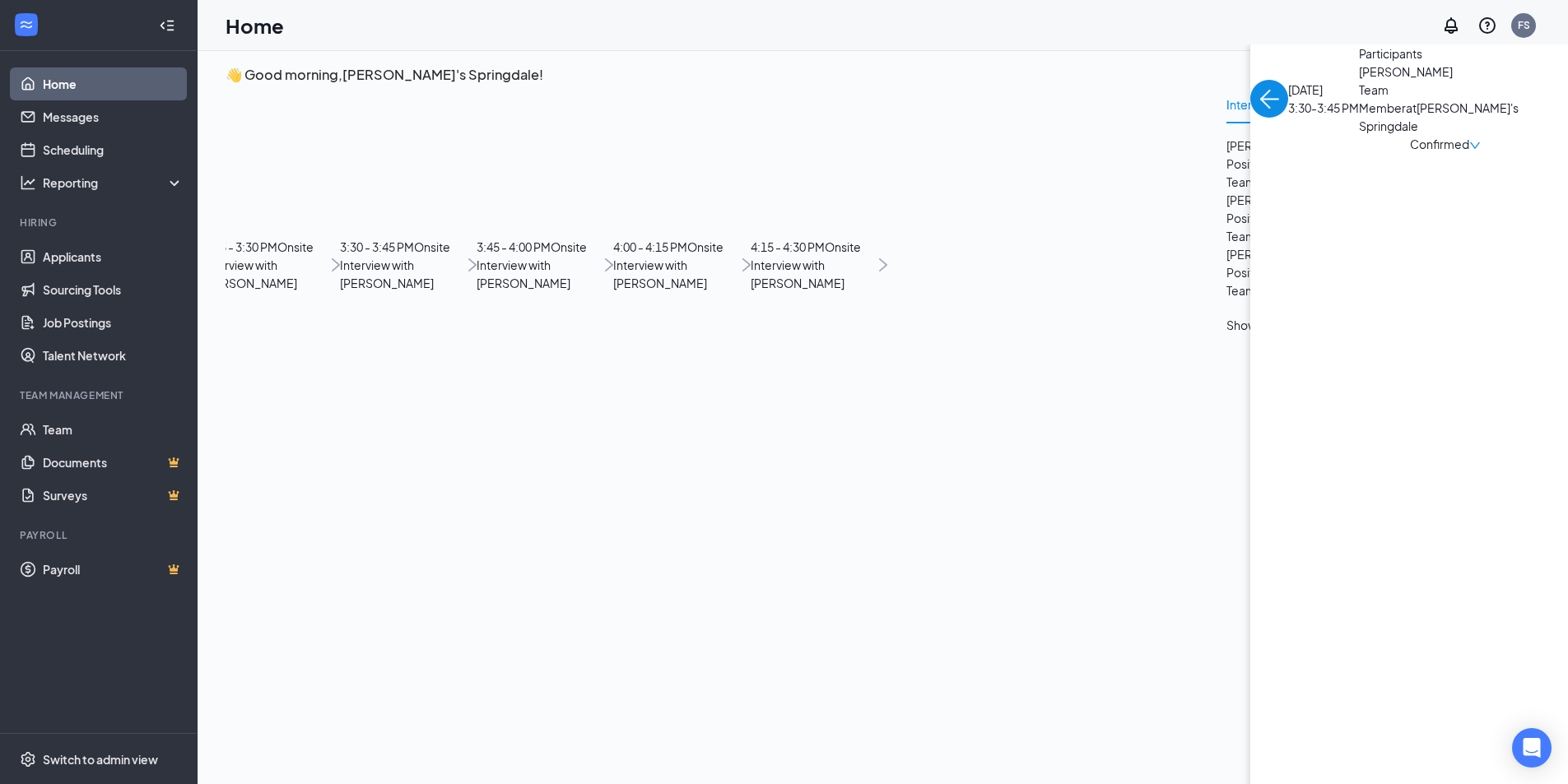
click at [1359, 135] on span "Team Member at [PERSON_NAME]'s [GEOGRAPHIC_DATA]" at bounding box center [1444, 108] width 172 height 55
click at [1359, 81] on span "[PERSON_NAME]" at bounding box center [1444, 71] width 172 height 19
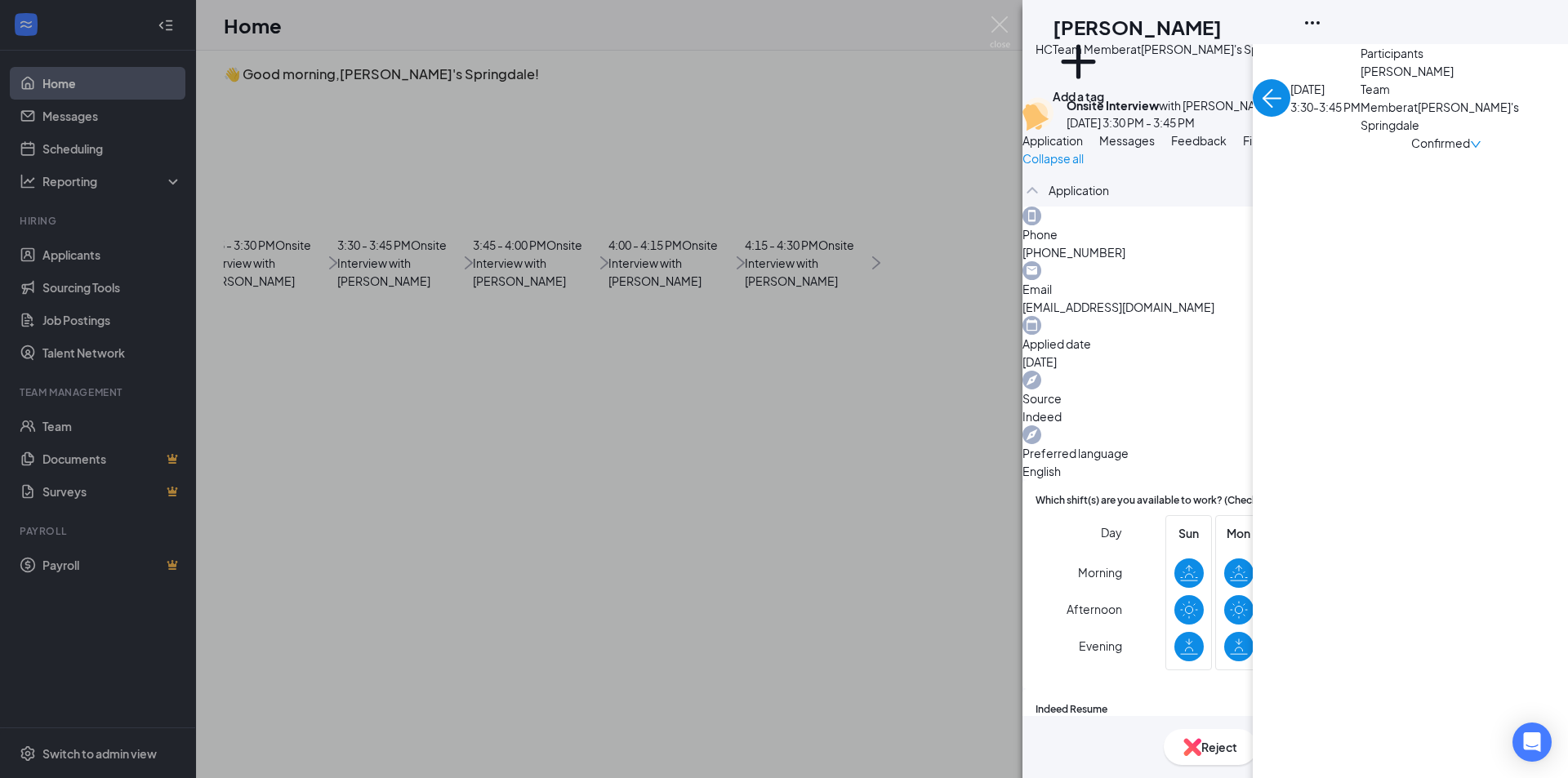
click at [250, 136] on div "HC [PERSON_NAME] Team Member at Freddy's Springdale Add a tag Onsite Interview …" at bounding box center [784, 389] width 1568 height 778
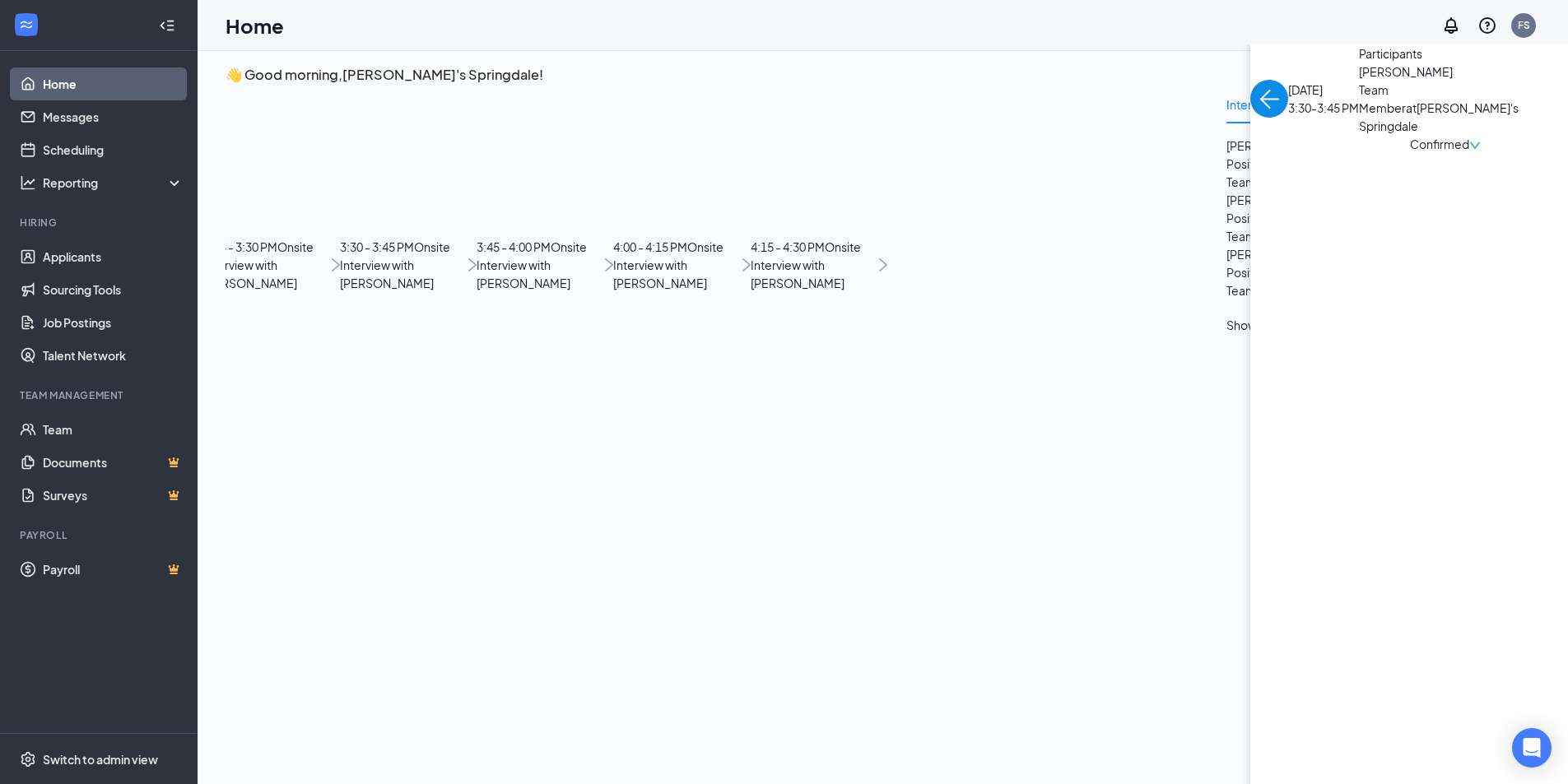
click at [1251, 118] on img "back-button" at bounding box center [1269, 98] width 38 height 38
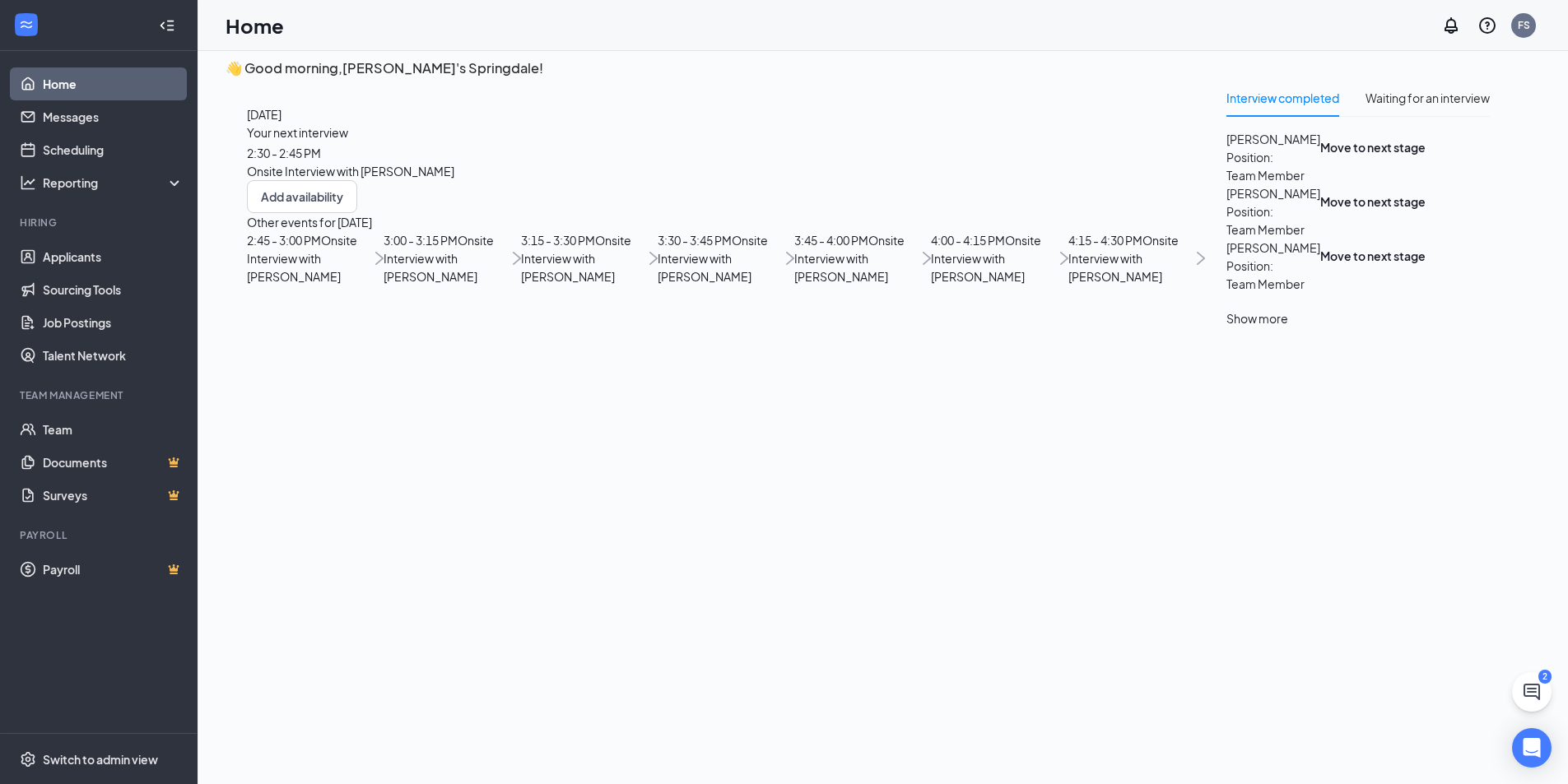
scroll to position [34, 0]
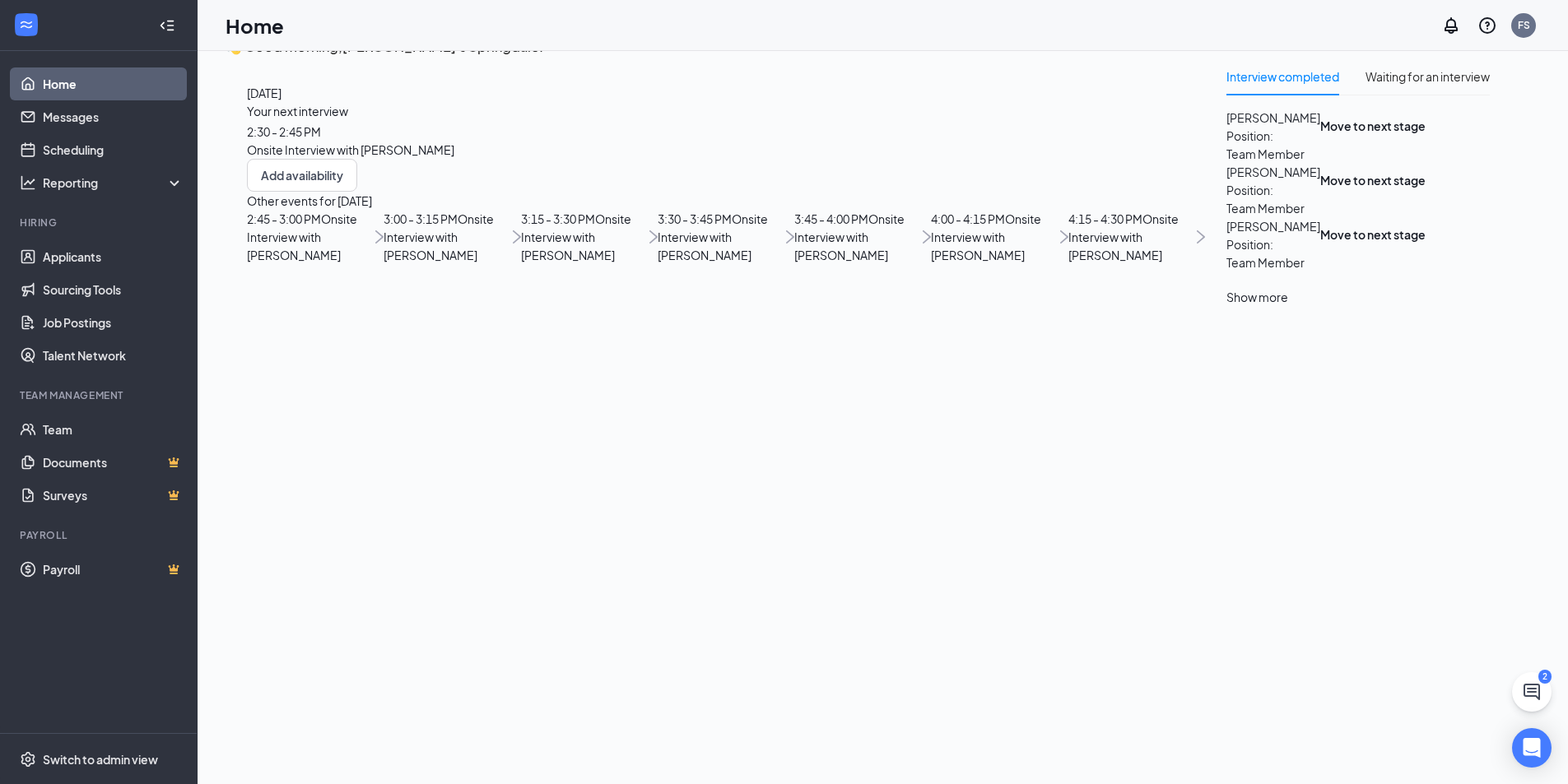
click at [794, 263] on span "Onsite Interview with [PERSON_NAME]" at bounding box center [848, 237] width 110 height 51
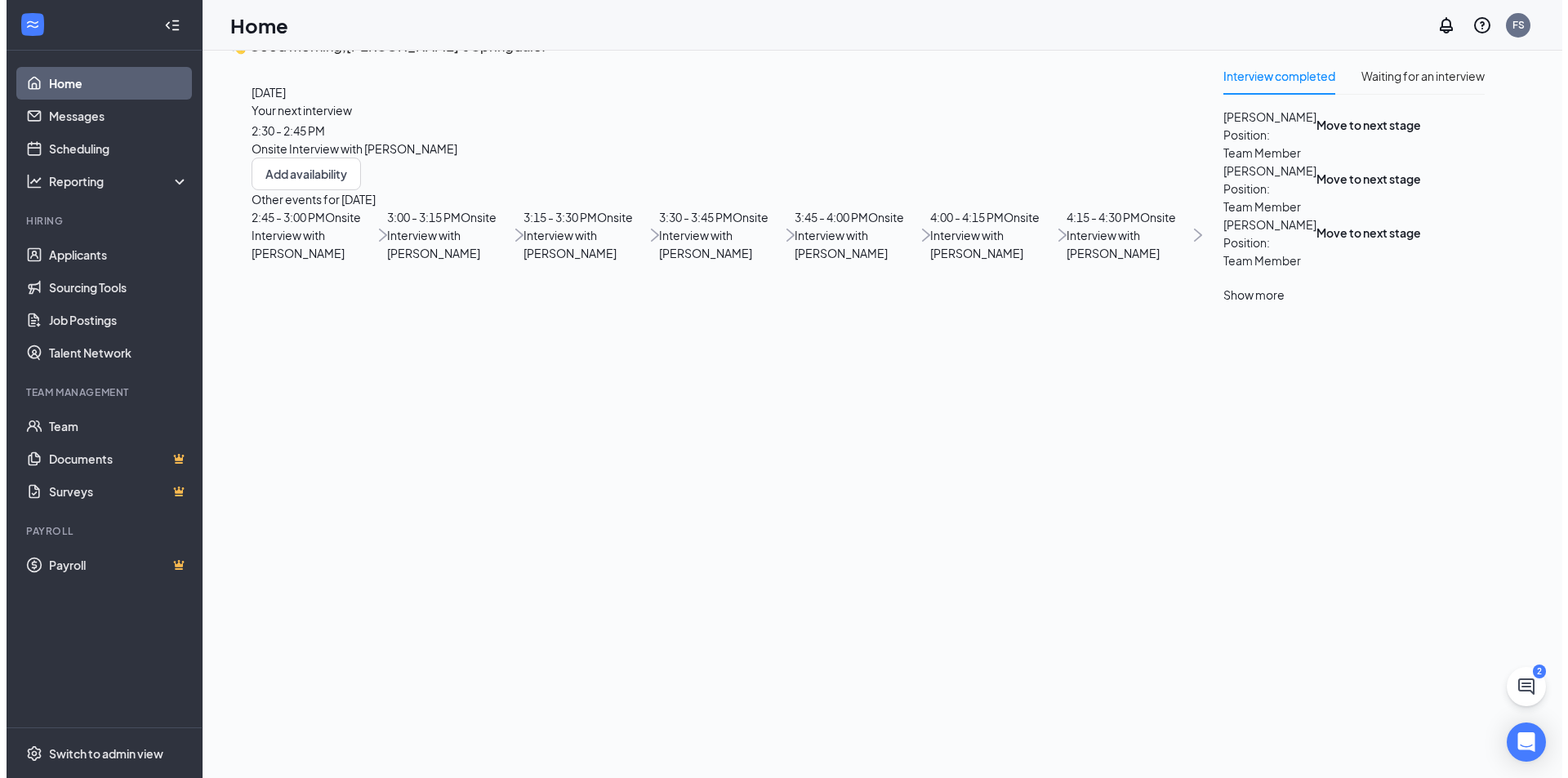
scroll to position [0, 0]
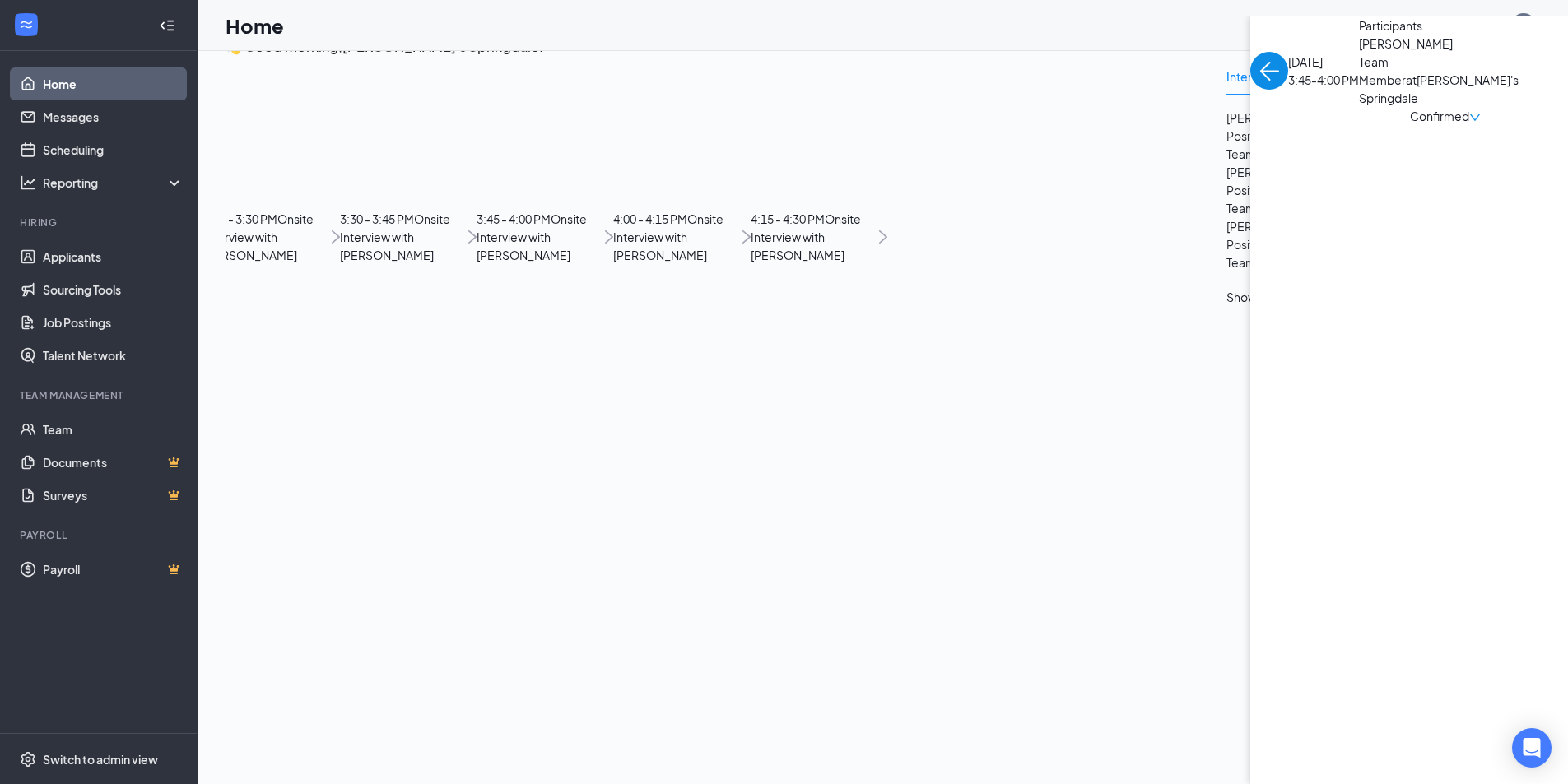
click at [1359, 53] on span "[PERSON_NAME]" at bounding box center [1444, 43] width 172 height 19
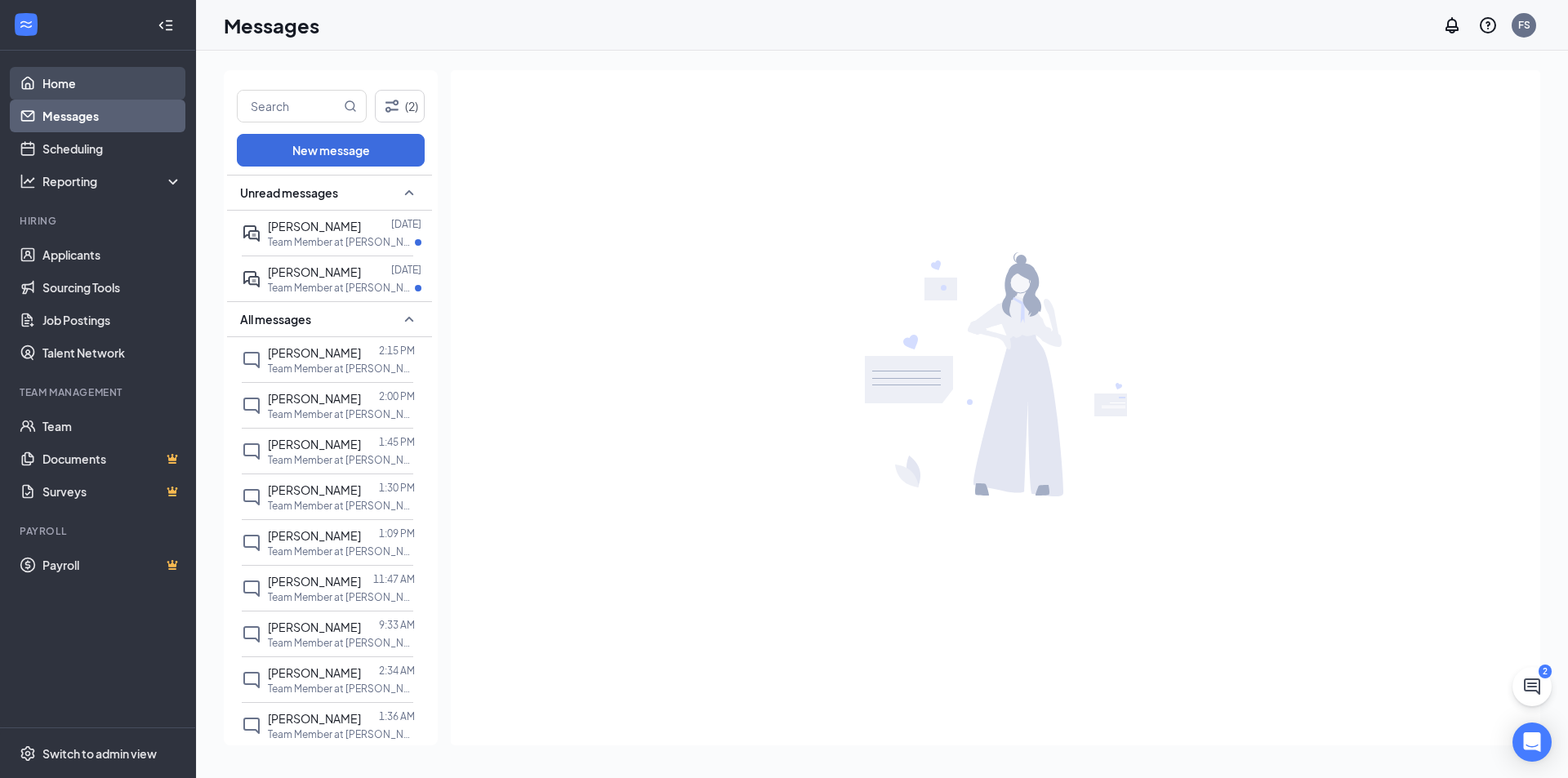
click at [70, 92] on link "Home" at bounding box center [112, 83] width 139 height 33
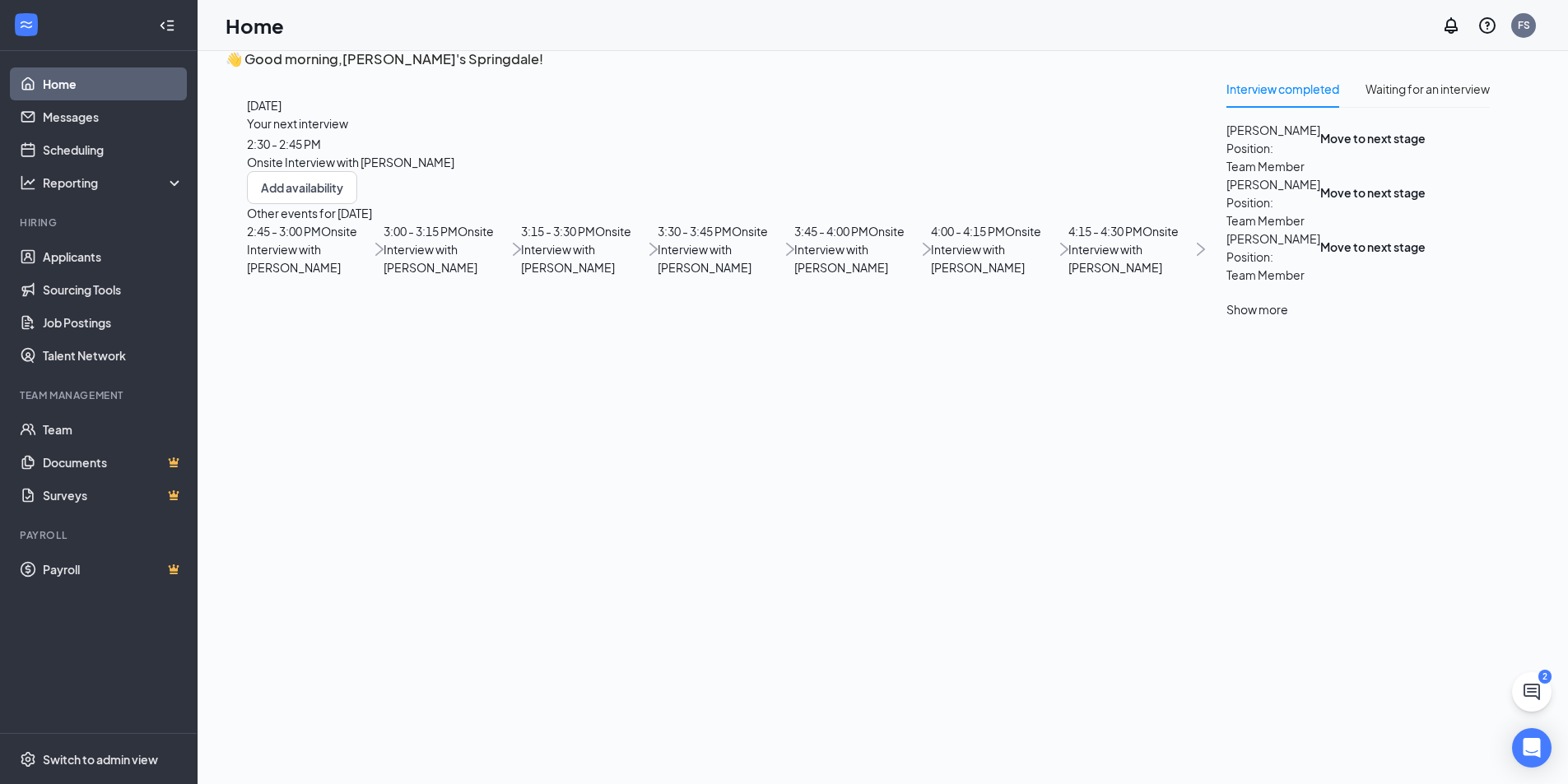
scroll to position [34, 0]
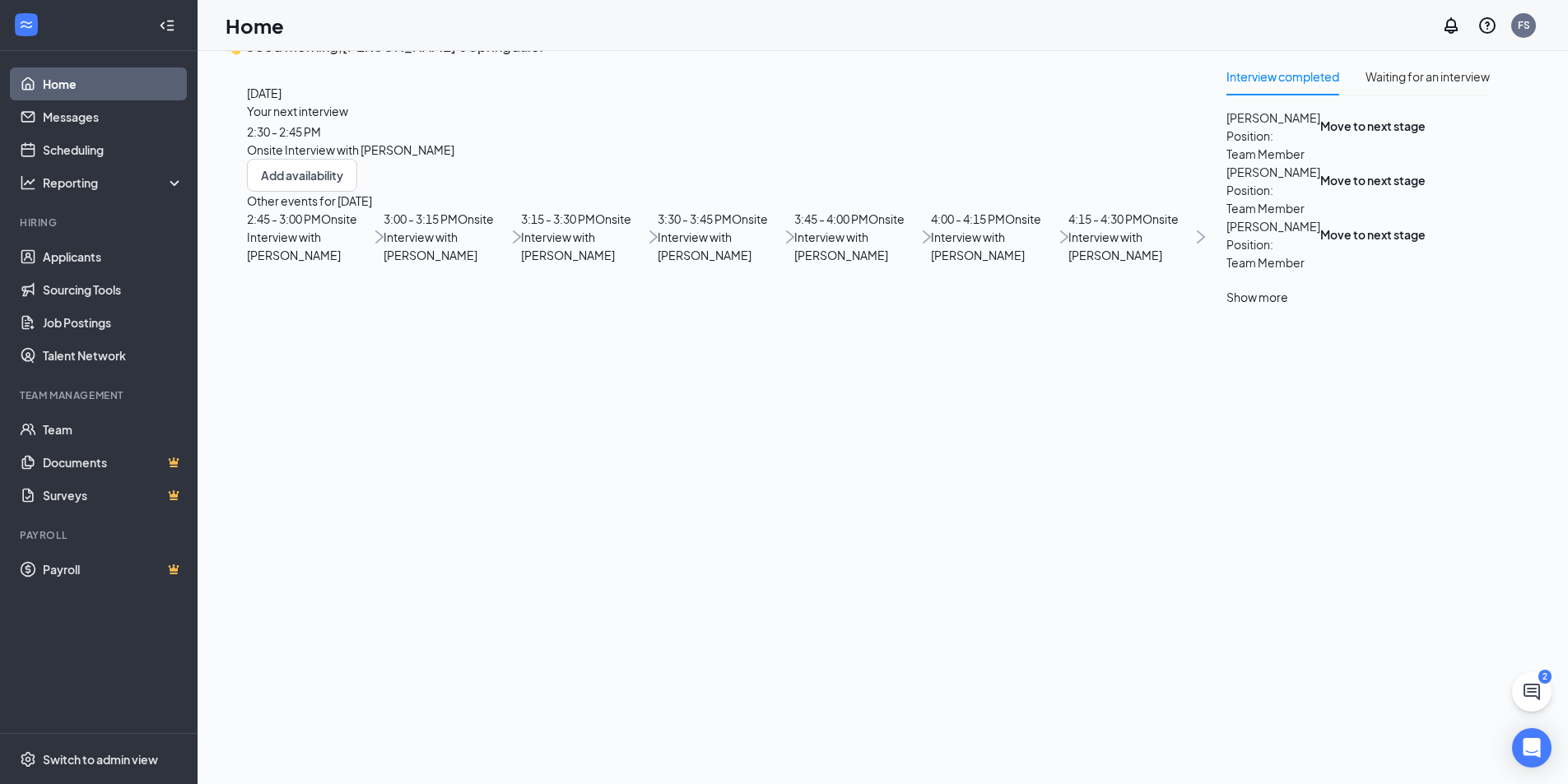
click at [931, 263] on span "Onsite Interview with [PERSON_NAME]" at bounding box center [986, 237] width 110 height 51
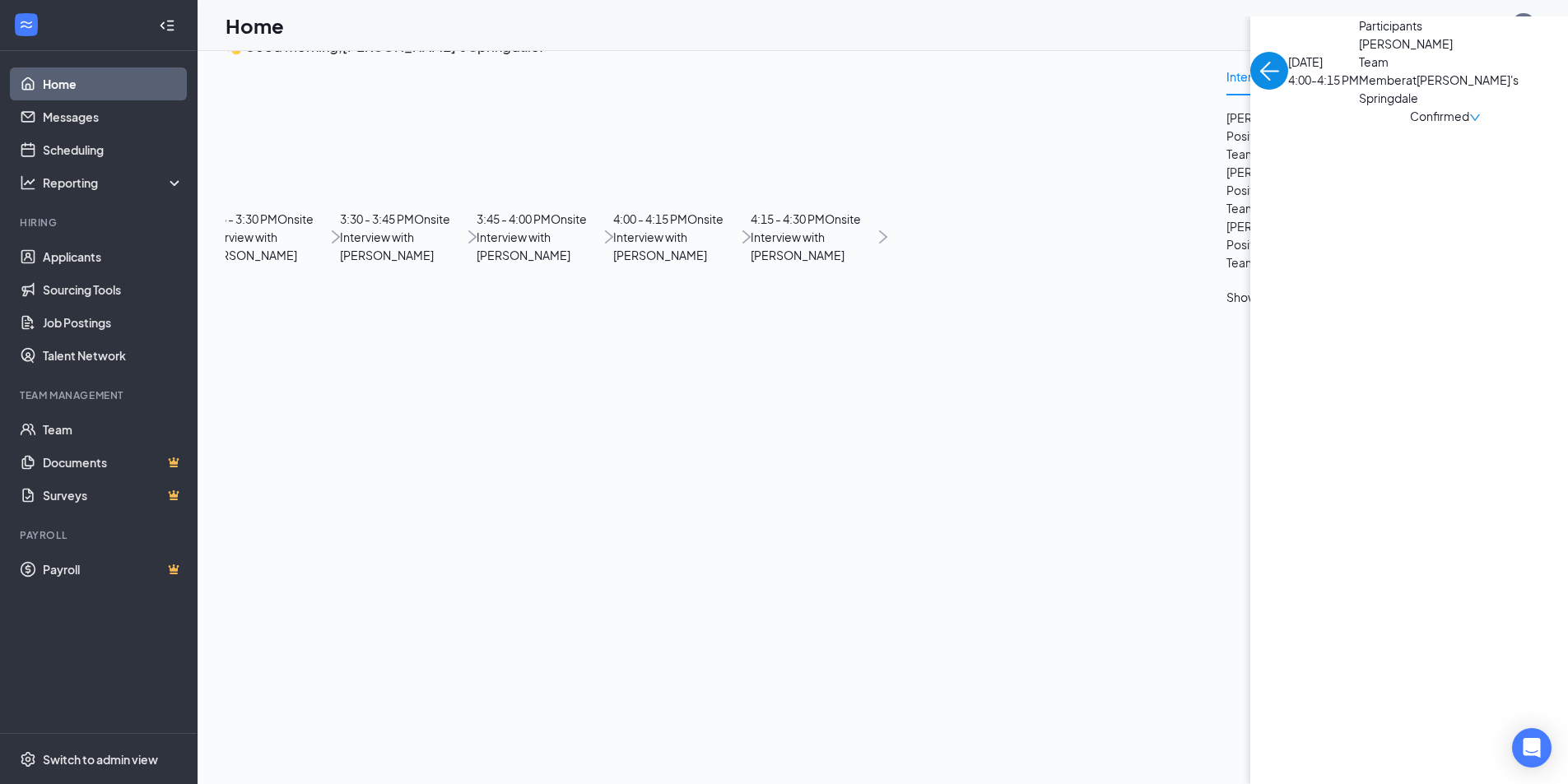
scroll to position [0, 0]
click at [1359, 107] on span "Team Member at [PERSON_NAME]'s [GEOGRAPHIC_DATA]" at bounding box center [1444, 80] width 172 height 55
click at [1359, 53] on span "[PERSON_NAME]" at bounding box center [1444, 43] width 172 height 19
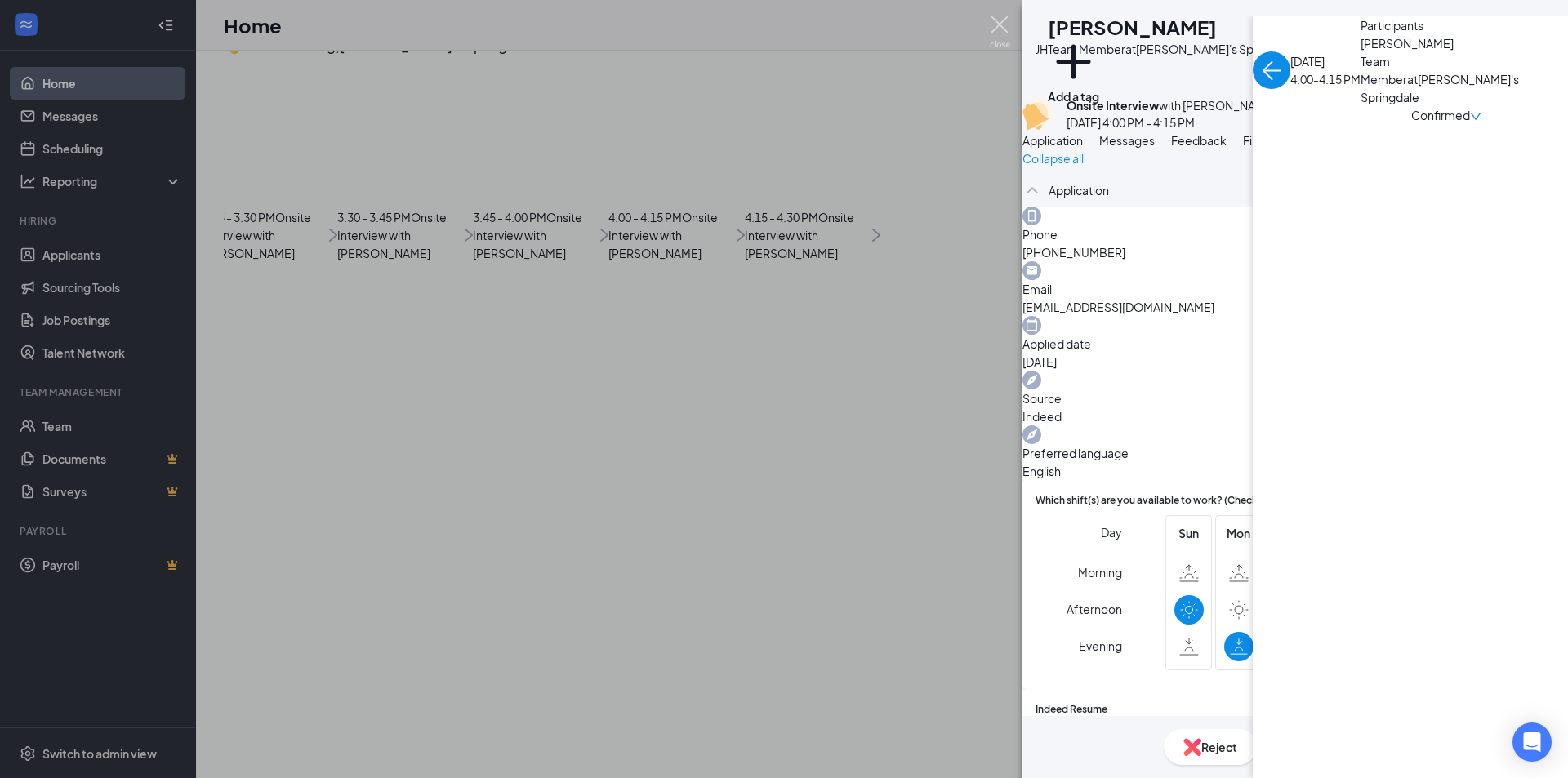
click at [1004, 28] on img at bounding box center [1000, 32] width 20 height 32
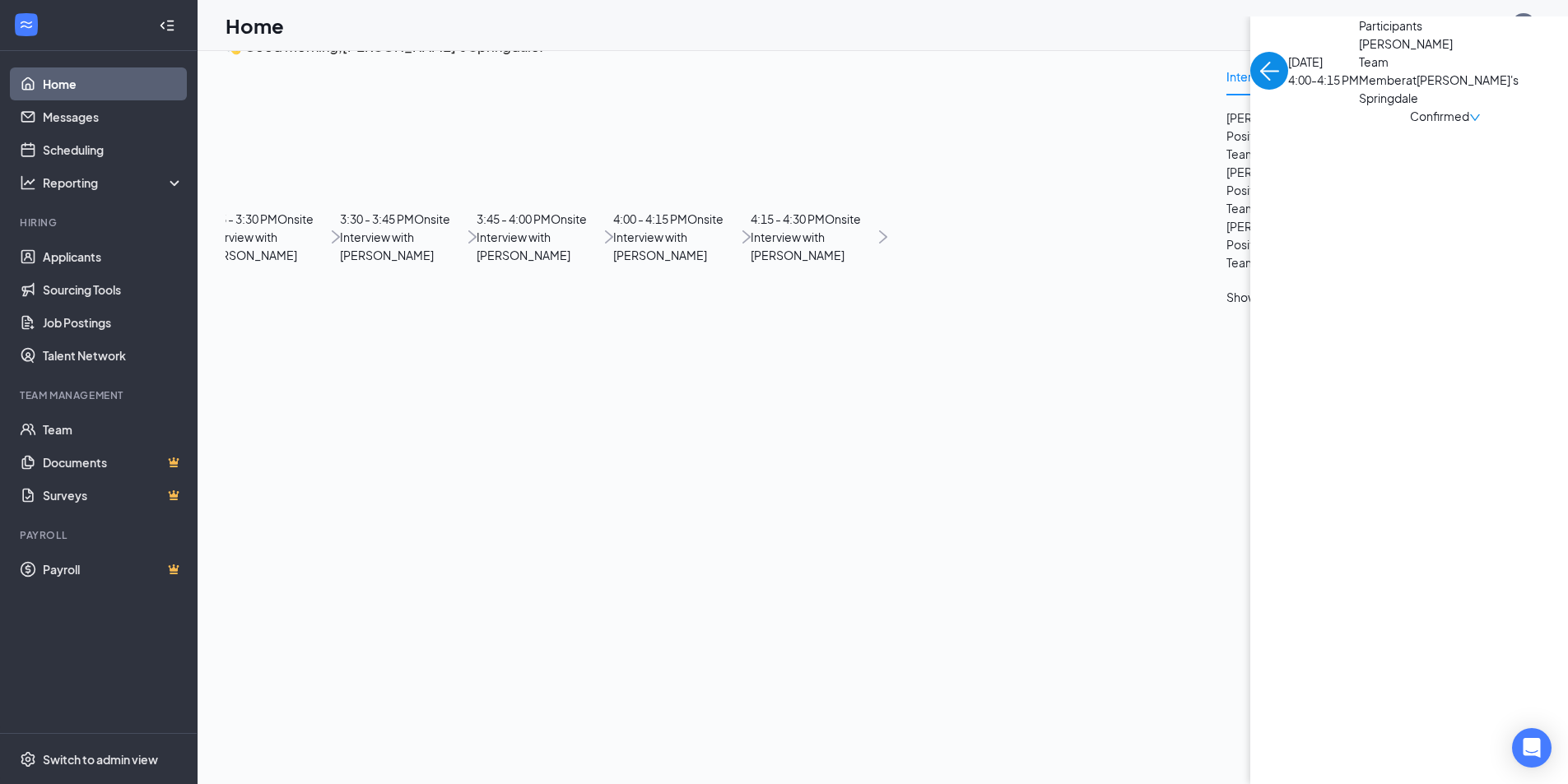
click at [1251, 90] on img "back-button" at bounding box center [1269, 70] width 38 height 38
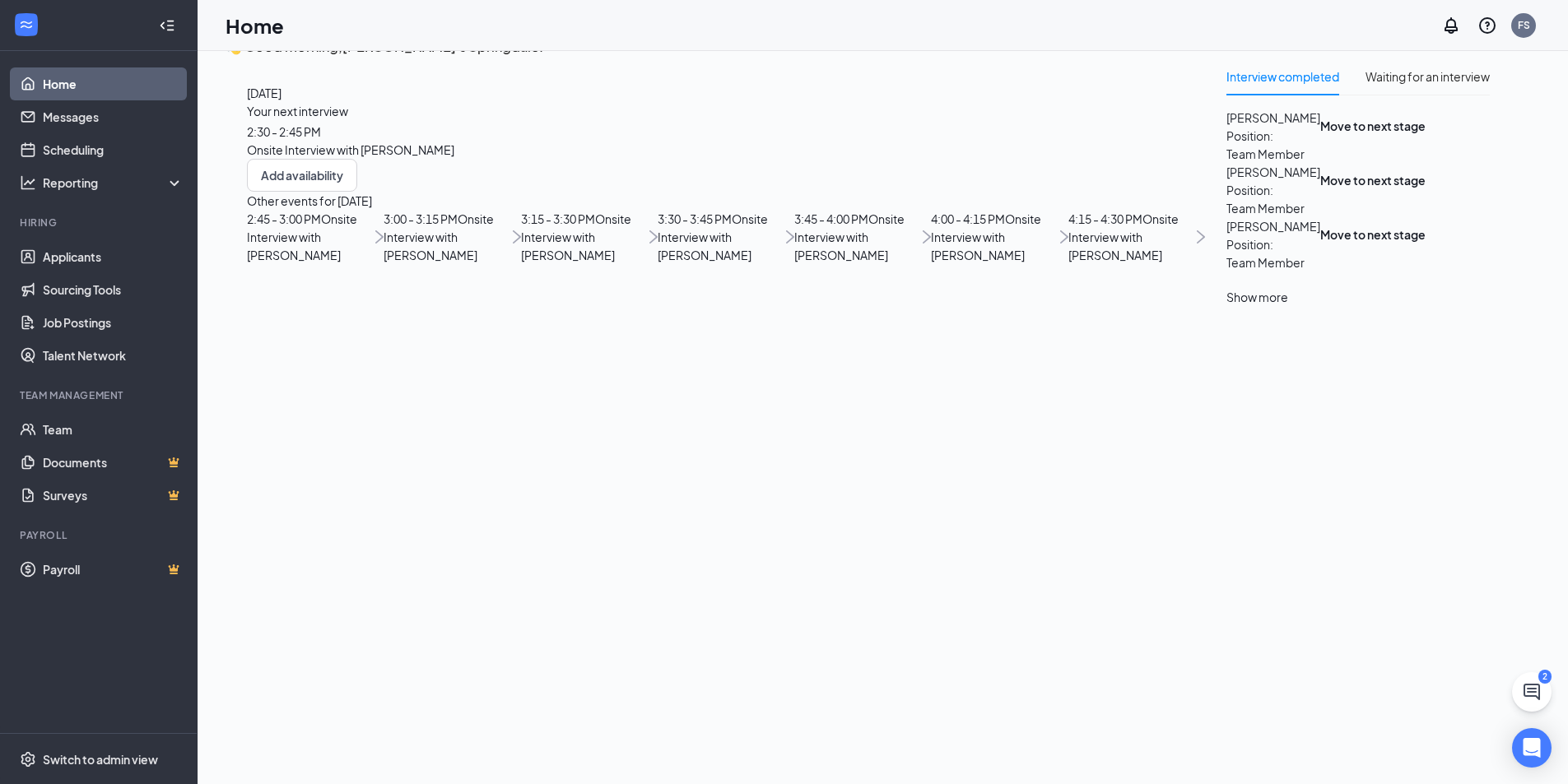
scroll to position [226, 0]
click at [1068, 263] on span "Onsite Interview with [PERSON_NAME]" at bounding box center [1123, 237] width 110 height 51
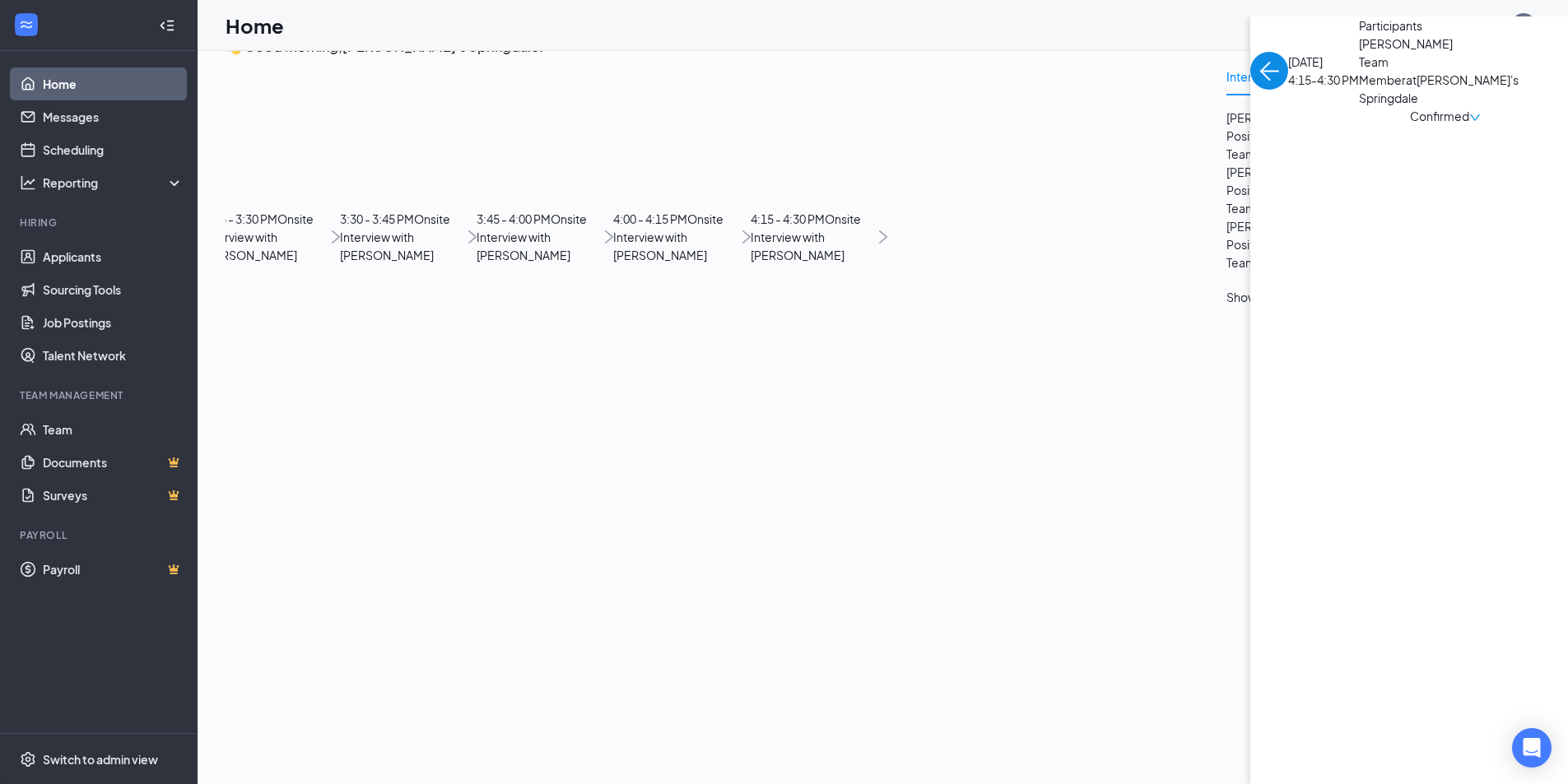
click at [1359, 53] on span "[PERSON_NAME]" at bounding box center [1444, 43] width 172 height 19
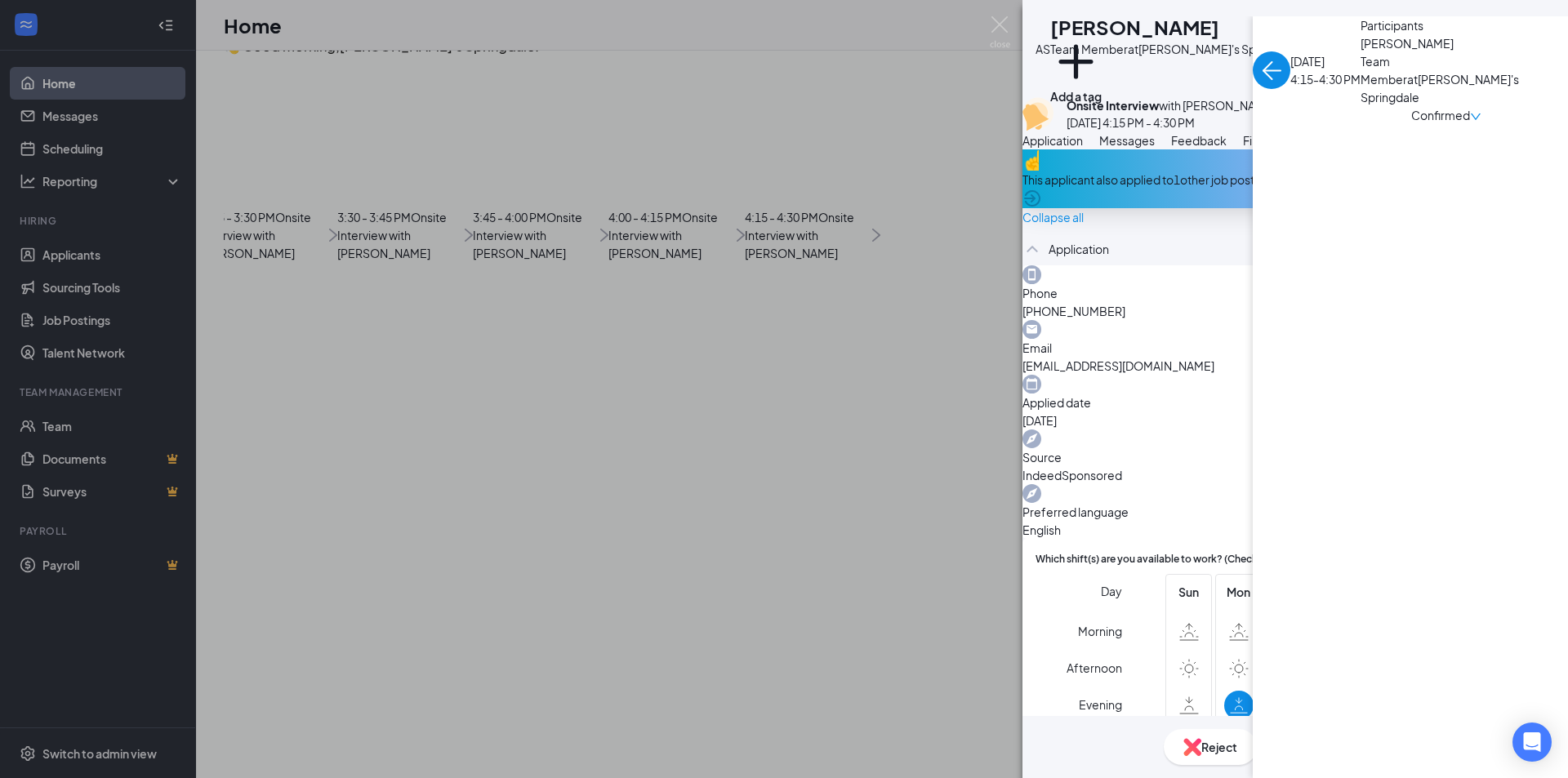
click at [994, 31] on img at bounding box center [1000, 32] width 20 height 32
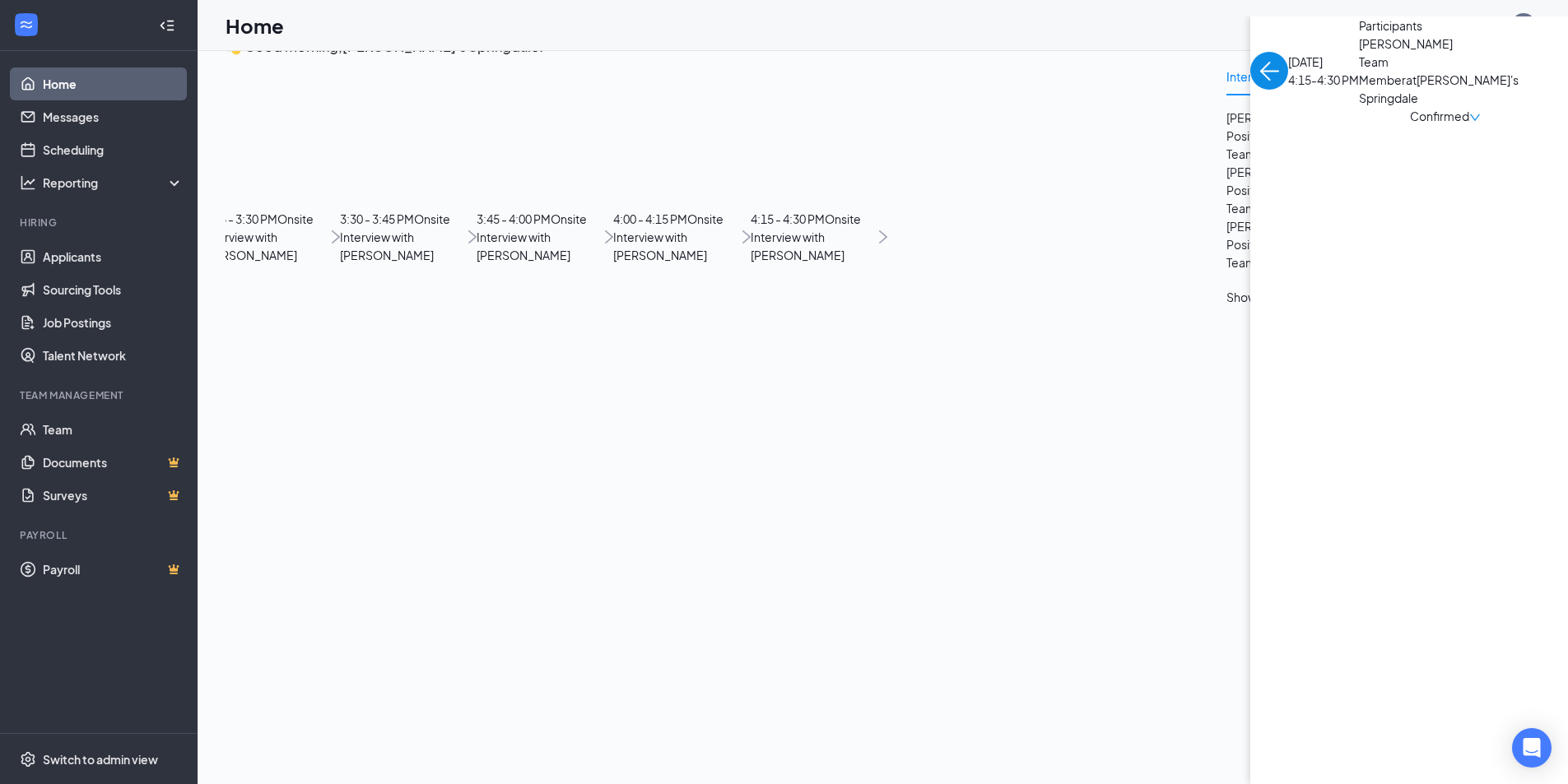
click at [1251, 90] on img "back-button" at bounding box center [1269, 70] width 38 height 38
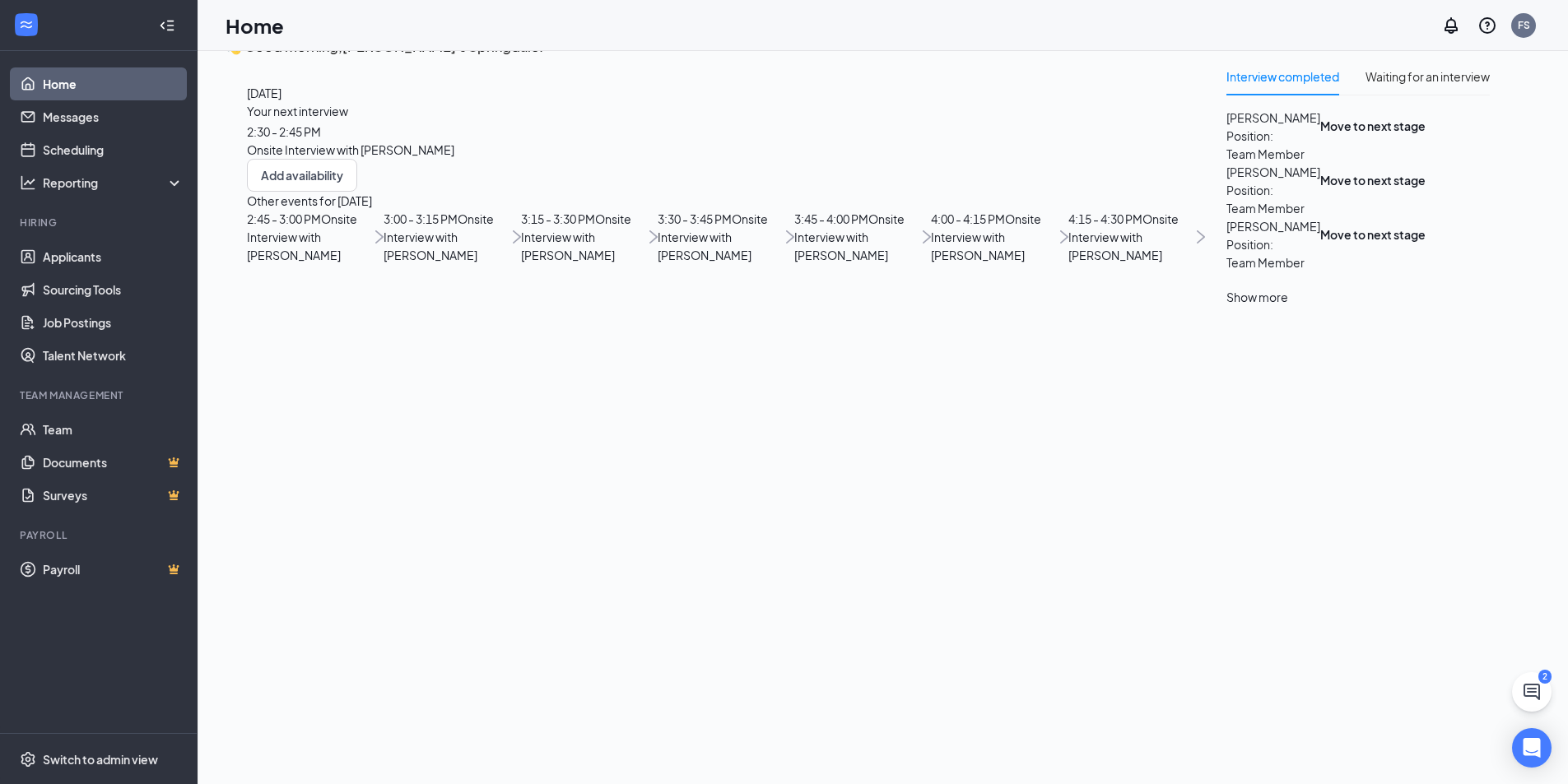
scroll to position [165, 0]
